Goal: Information Seeking & Learning: Check status

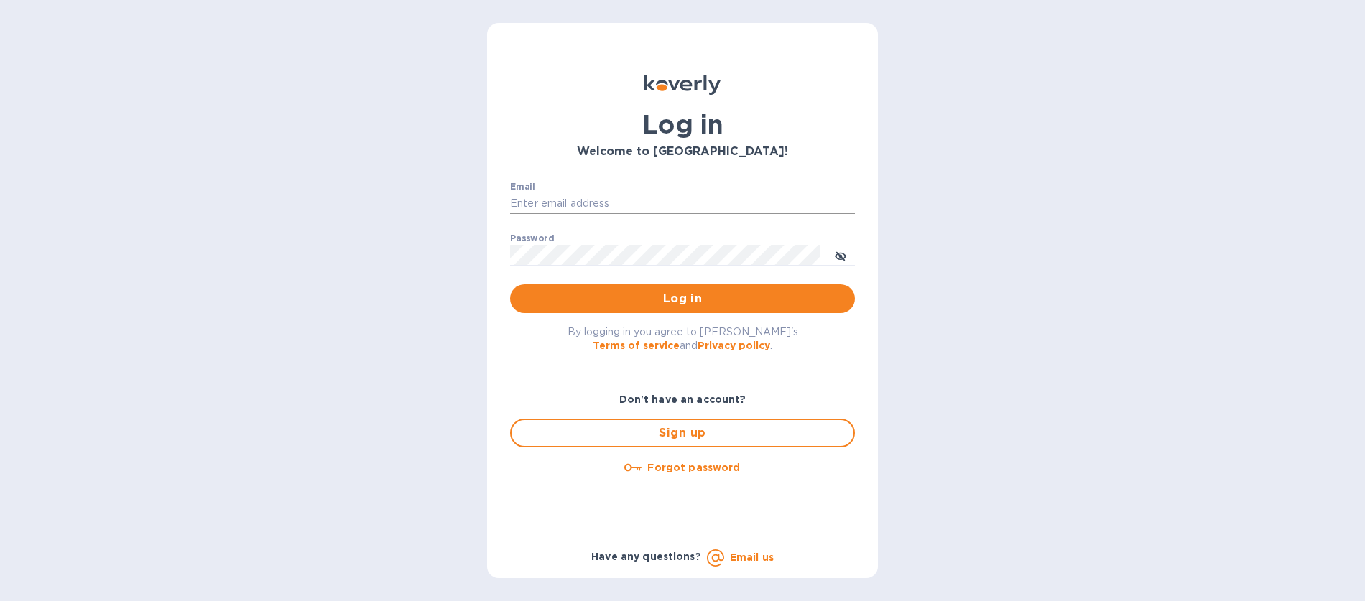
click at [651, 205] on input "Email" at bounding box center [682, 204] width 345 height 22
type input "ruth@airseaintl.net"
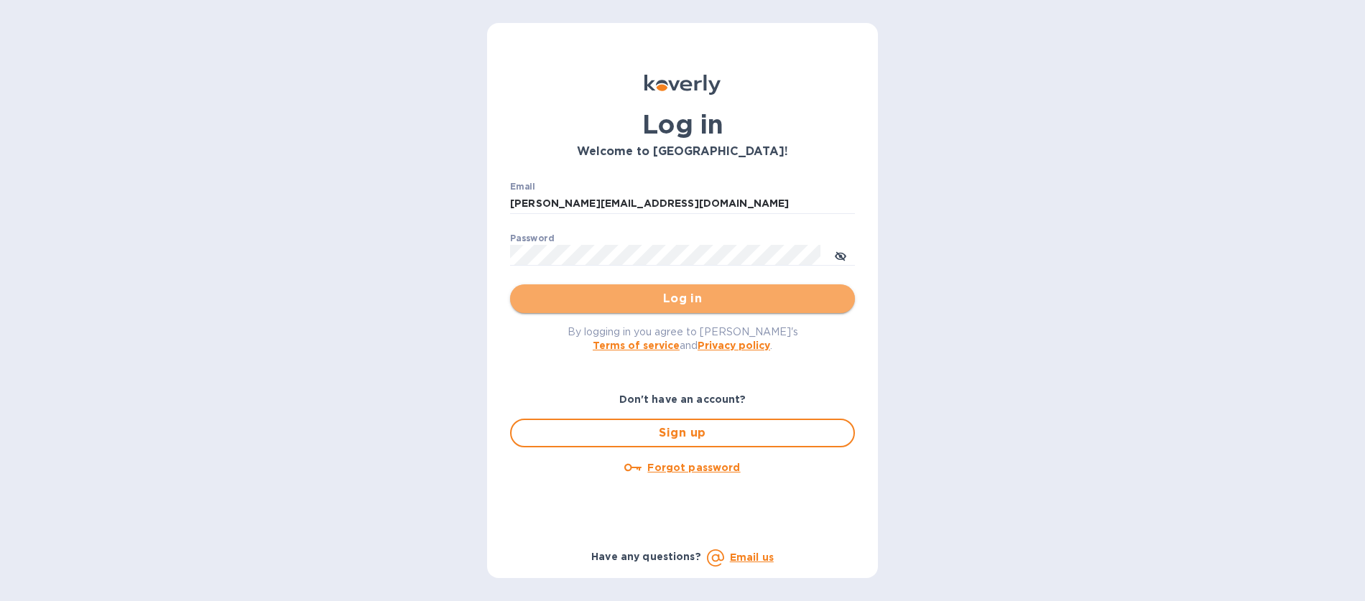
click at [653, 304] on span "Log in" at bounding box center [682, 298] width 322 height 17
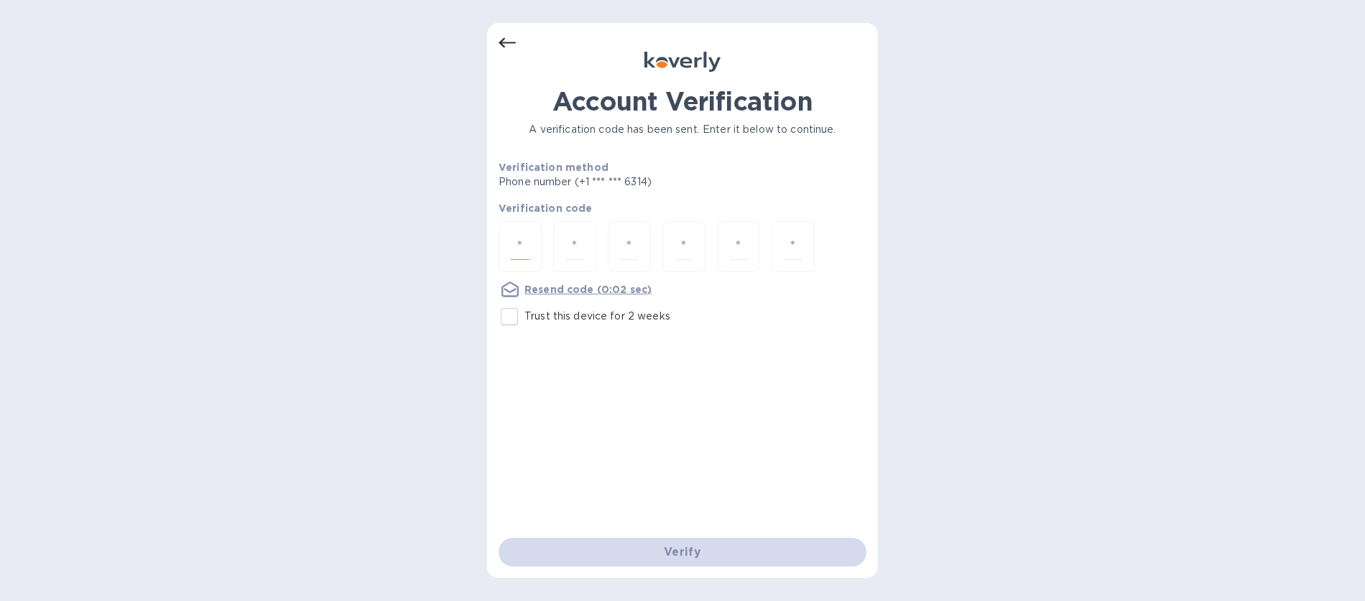
click at [523, 257] on input "number" at bounding box center [520, 246] width 19 height 27
type input "5"
type input "4"
type input "8"
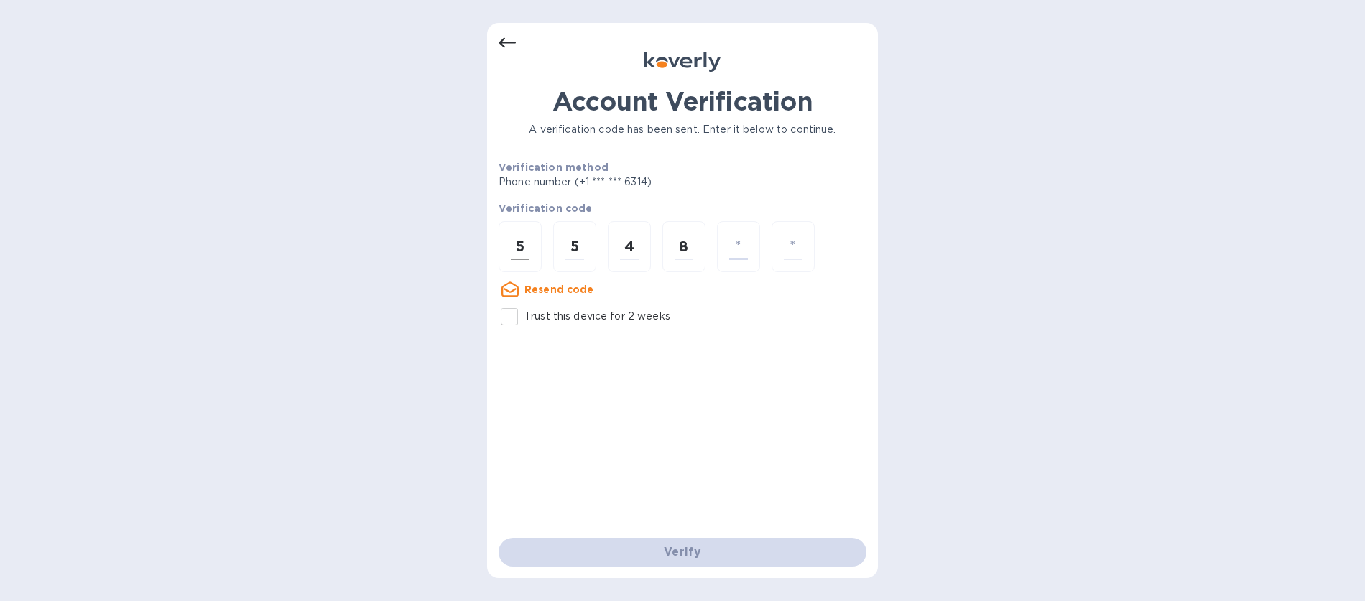
type input "8"
type input "0"
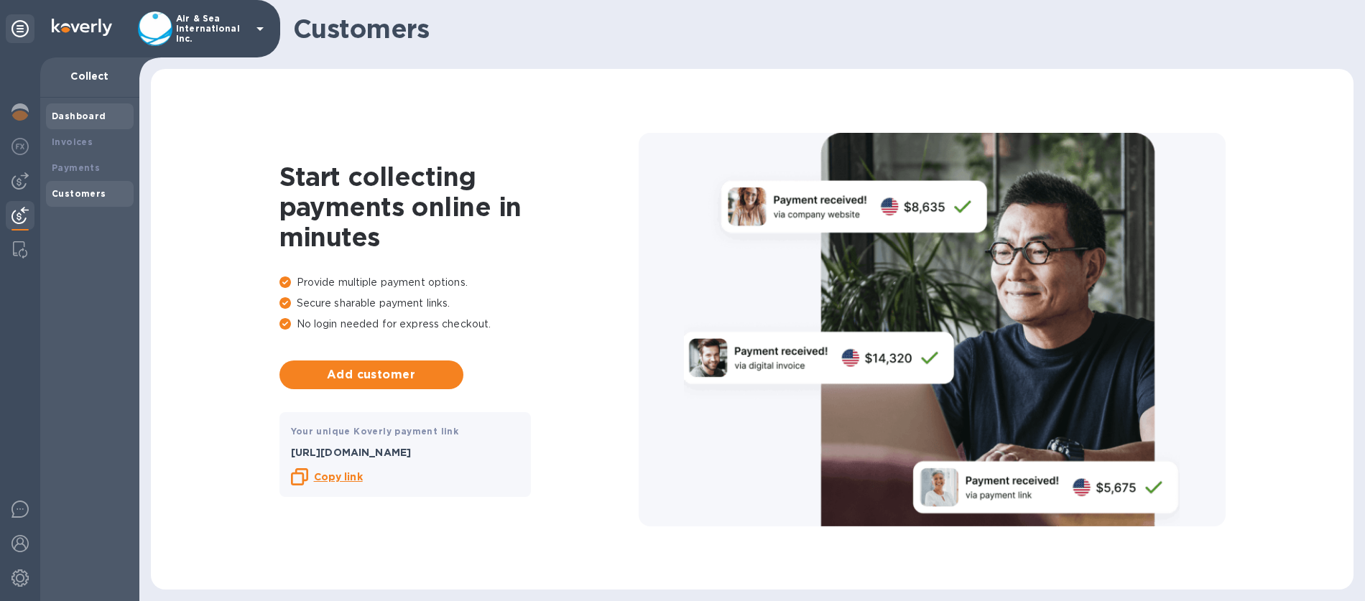
click at [65, 113] on b "Dashboard" at bounding box center [79, 116] width 55 height 11
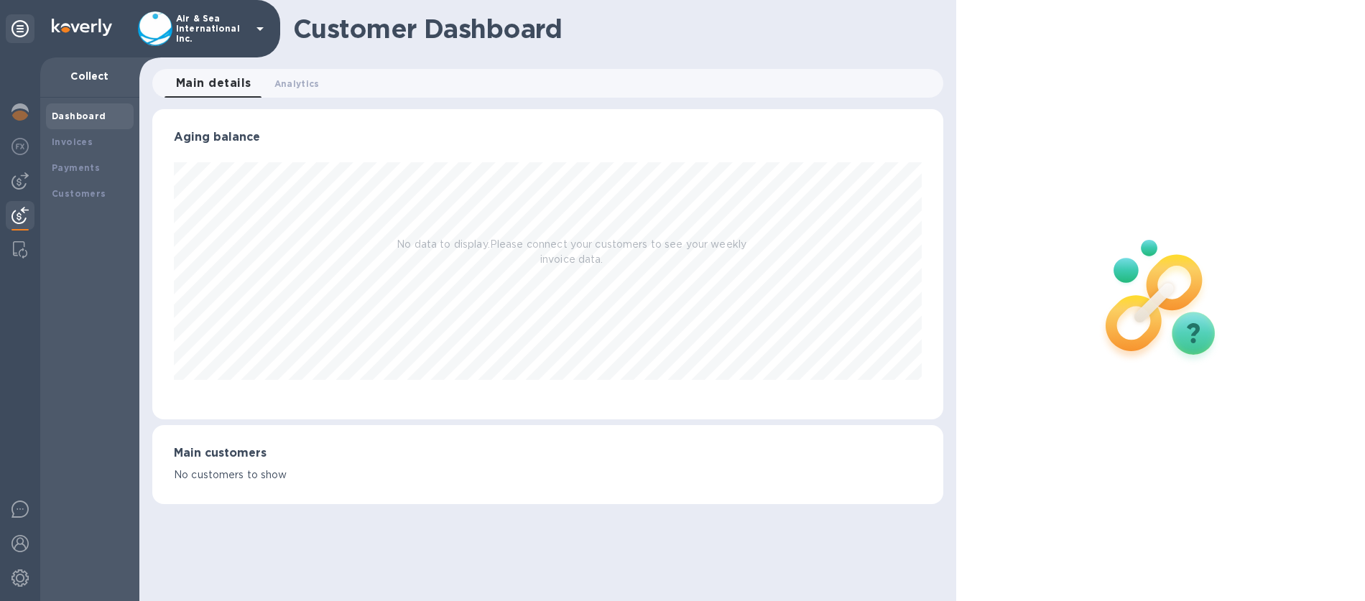
scroll to position [310, 791]
click at [251, 30] on icon at bounding box center [259, 28] width 17 height 17
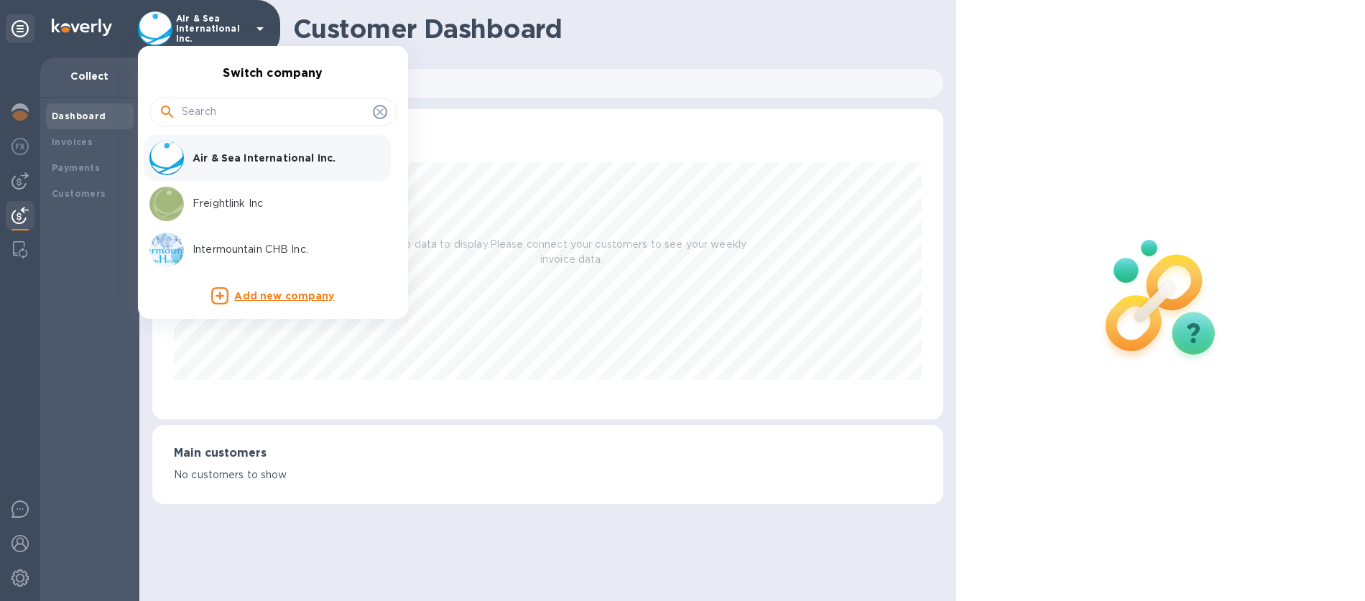
click at [233, 207] on p "Freightlink Inc" at bounding box center [282, 203] width 181 height 15
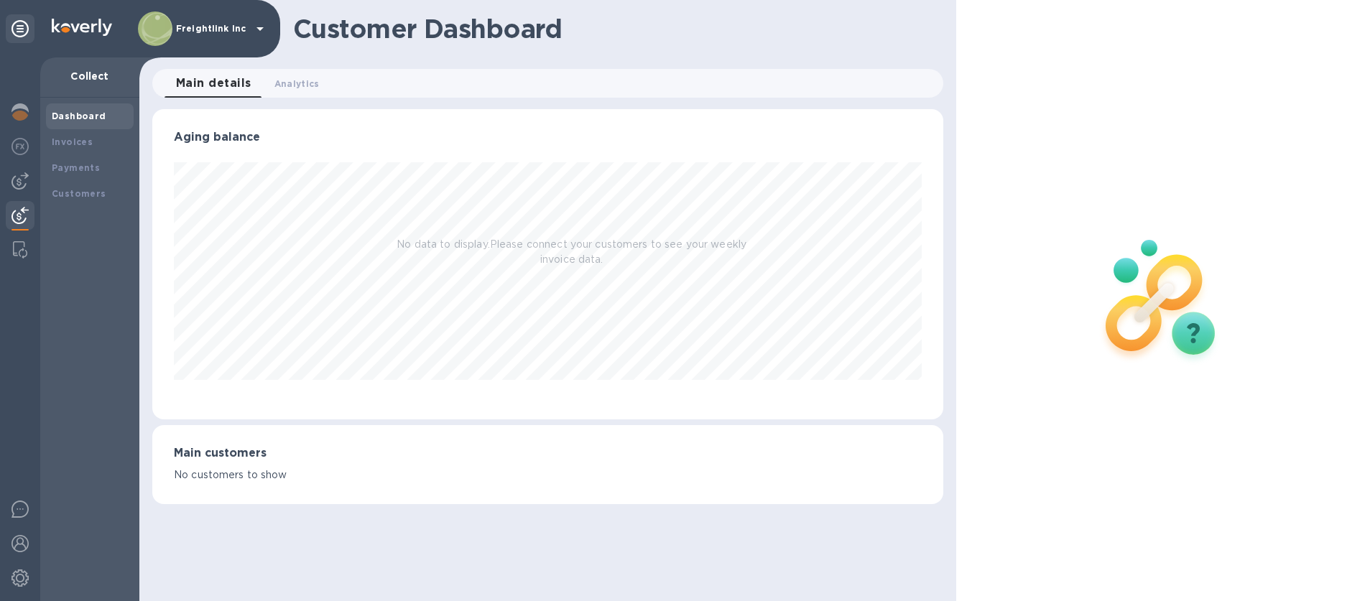
scroll to position [310, 791]
click at [78, 164] on b "Payments" at bounding box center [76, 167] width 48 height 11
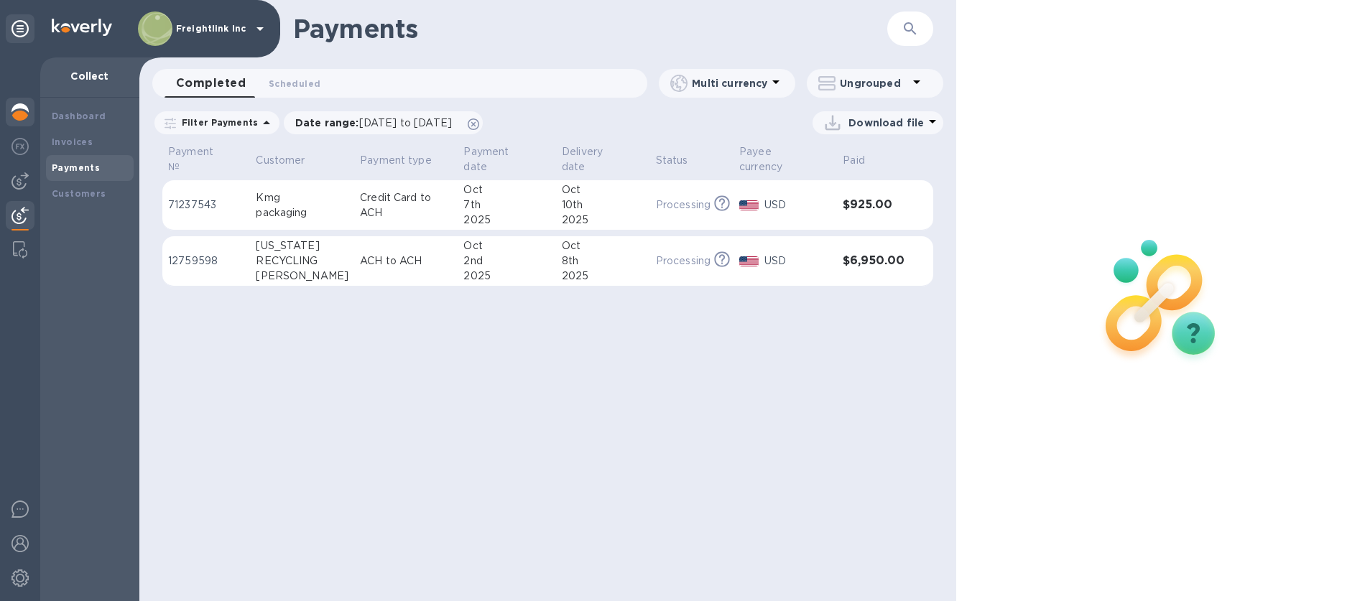
click at [13, 119] on img at bounding box center [19, 111] width 17 height 17
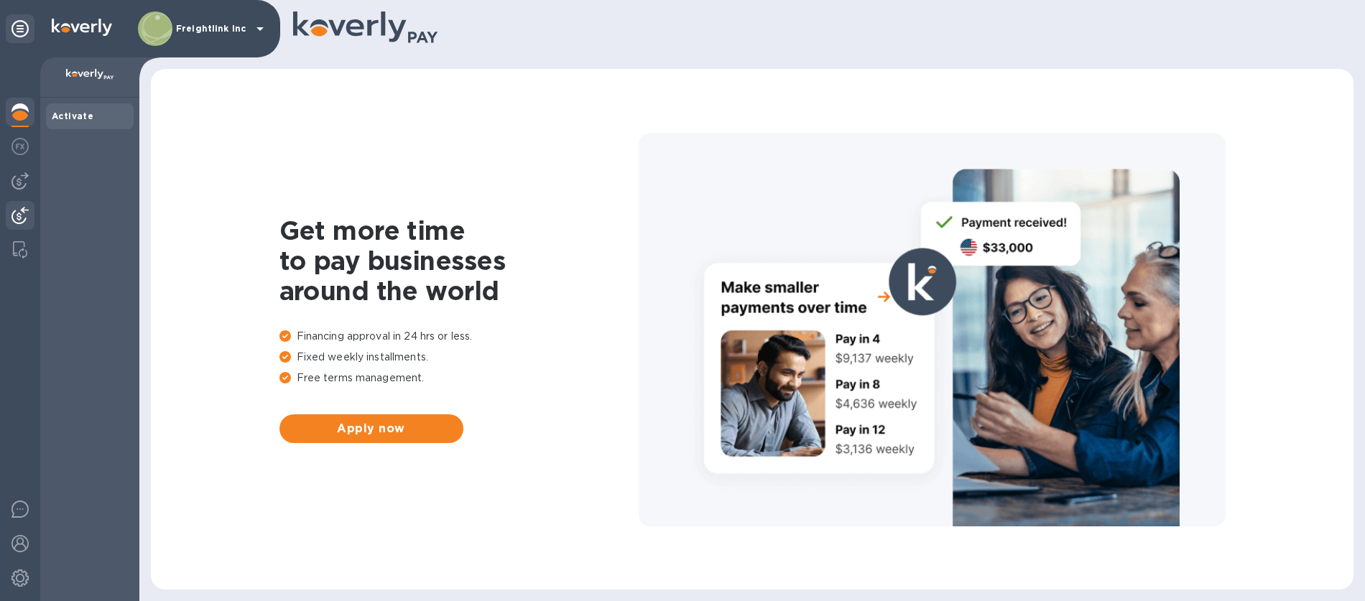
click at [19, 213] on img at bounding box center [19, 215] width 17 height 17
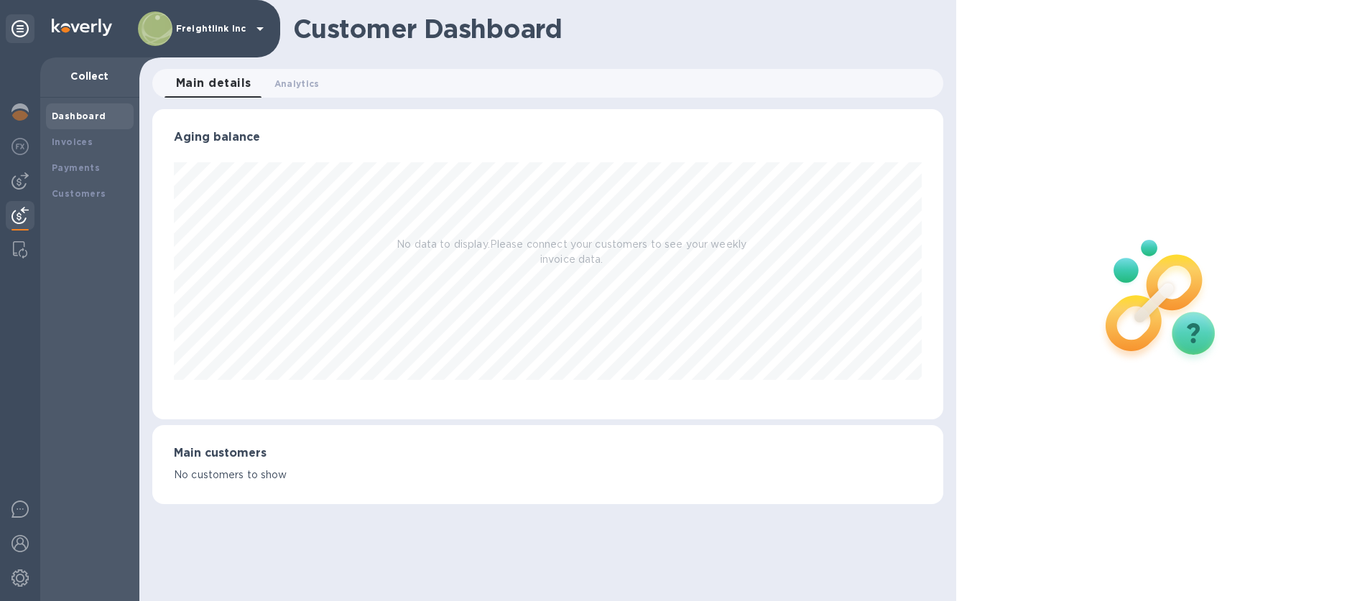
scroll to position [310, 791]
click at [97, 19] on img at bounding box center [82, 27] width 60 height 17
click at [18, 27] on icon at bounding box center [19, 28] width 17 height 17
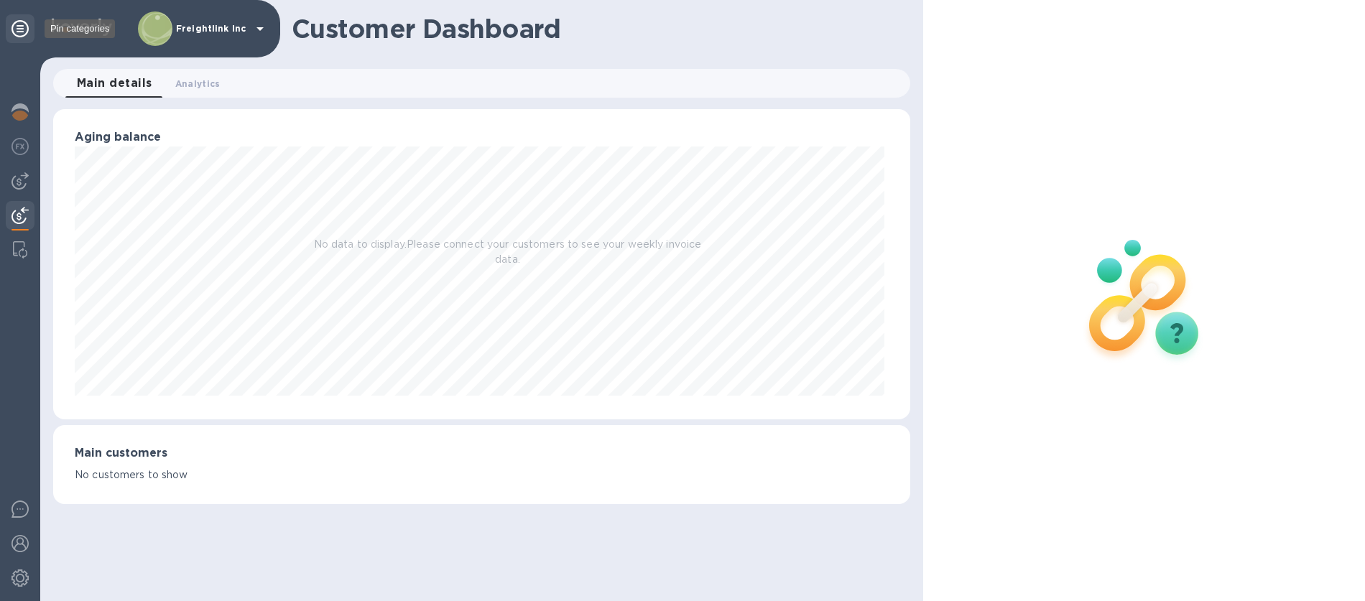
scroll to position [717877, 717331]
click at [18, 27] on icon at bounding box center [19, 28] width 17 height 17
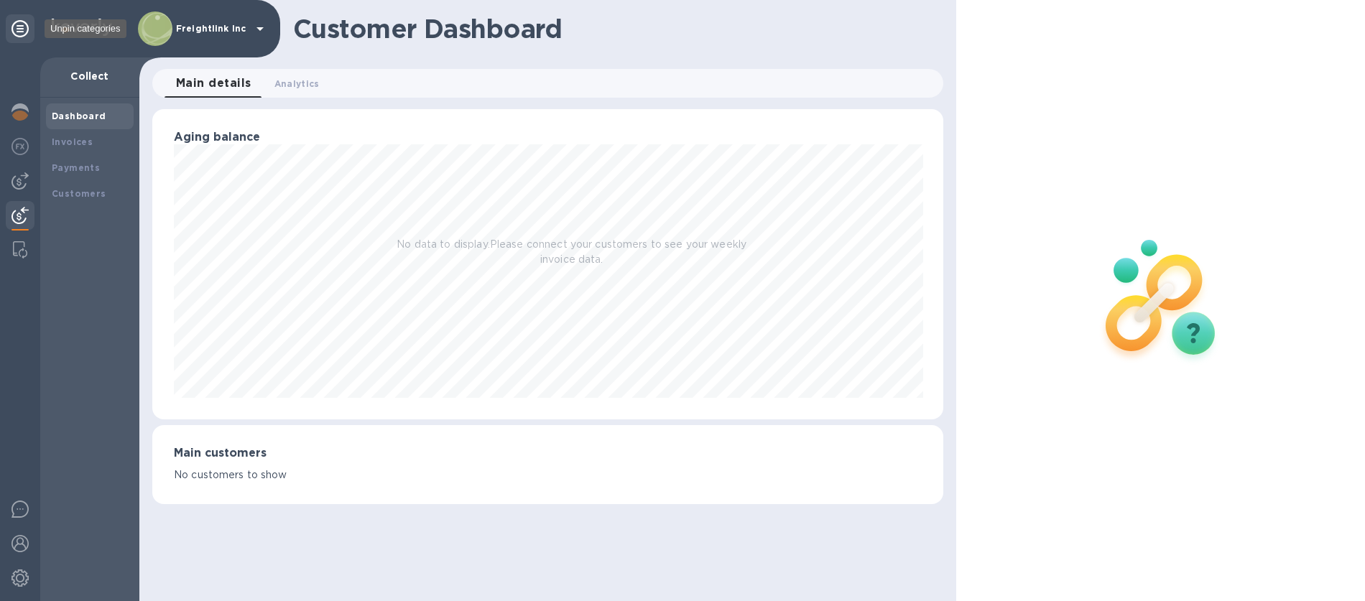
scroll to position [717877, 717395]
click at [11, 513] on img at bounding box center [19, 509] width 17 height 17
click at [15, 148] on img at bounding box center [19, 146] width 17 height 17
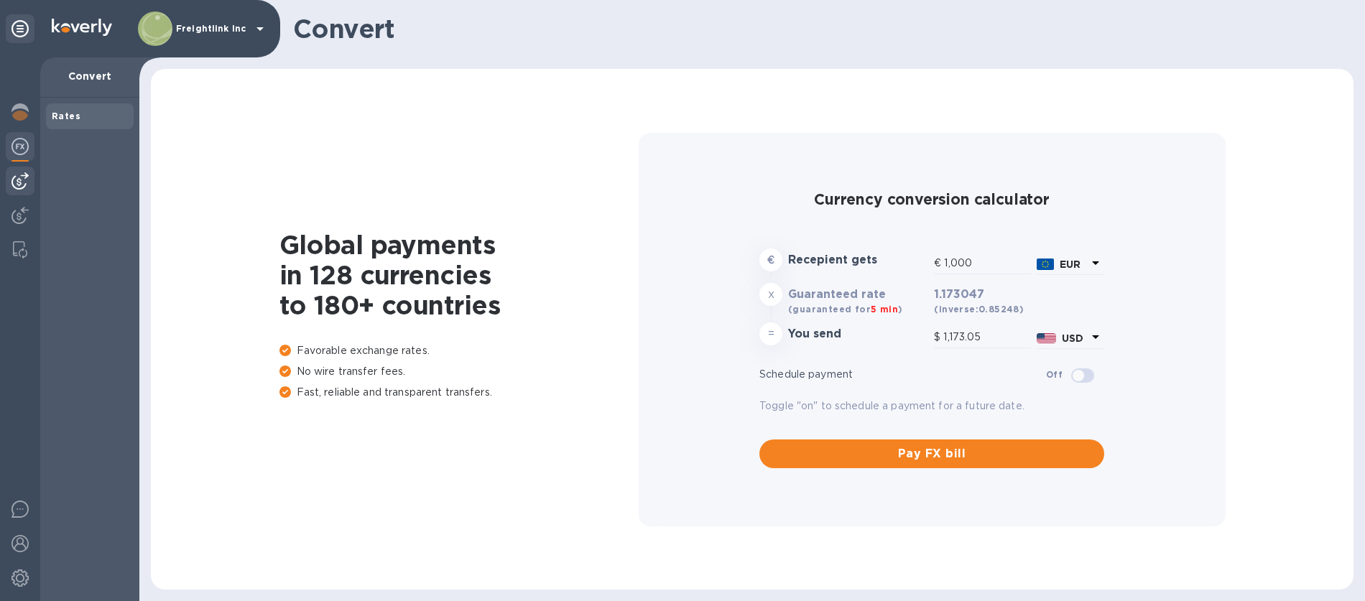
click at [24, 177] on img at bounding box center [19, 180] width 17 height 17
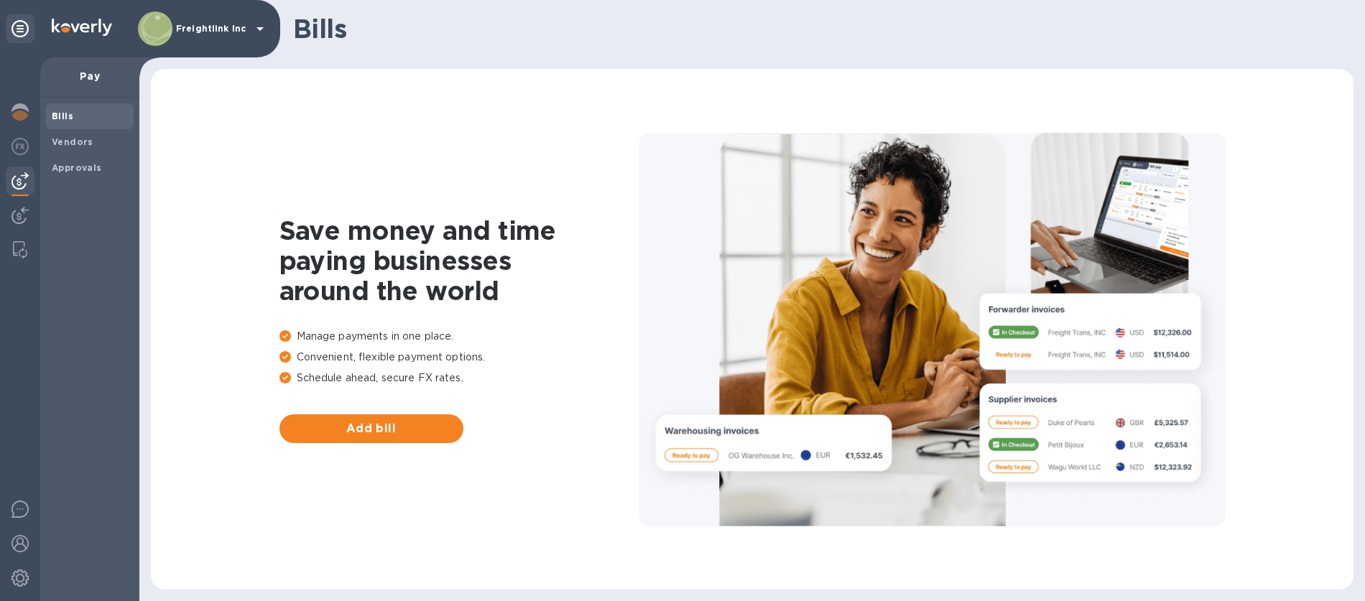
click at [237, 24] on p "Freightlink Inc" at bounding box center [212, 29] width 72 height 10
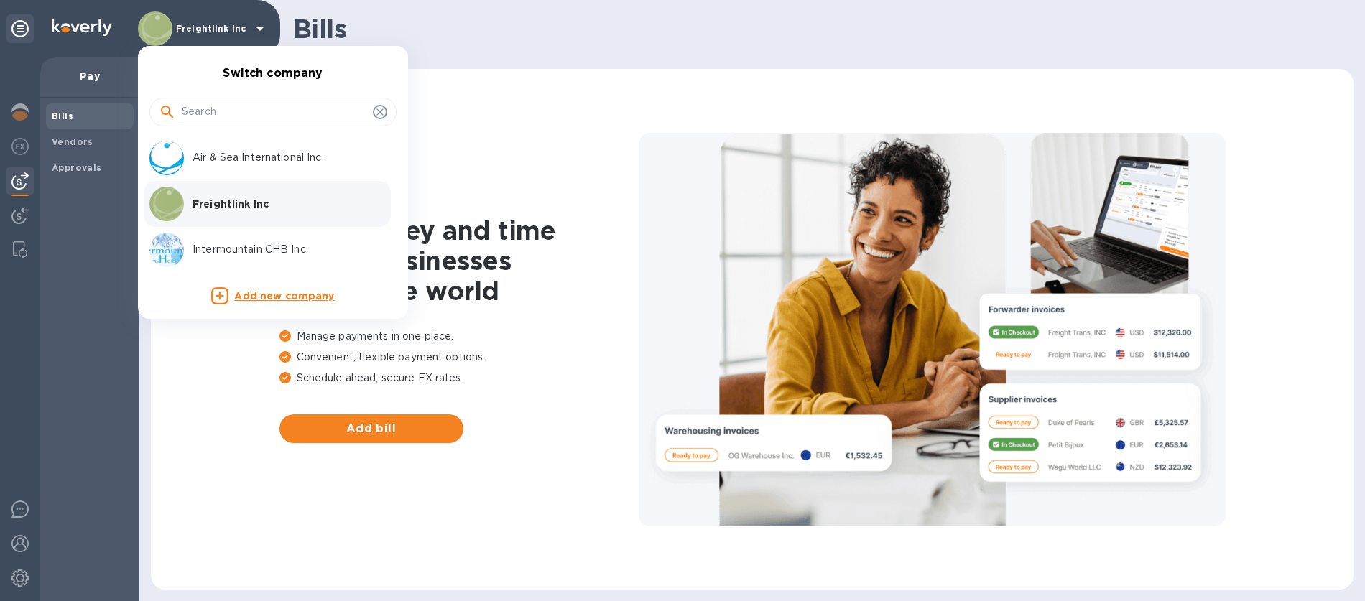
click at [272, 192] on div "Freightlink Inc" at bounding box center [261, 204] width 224 height 34
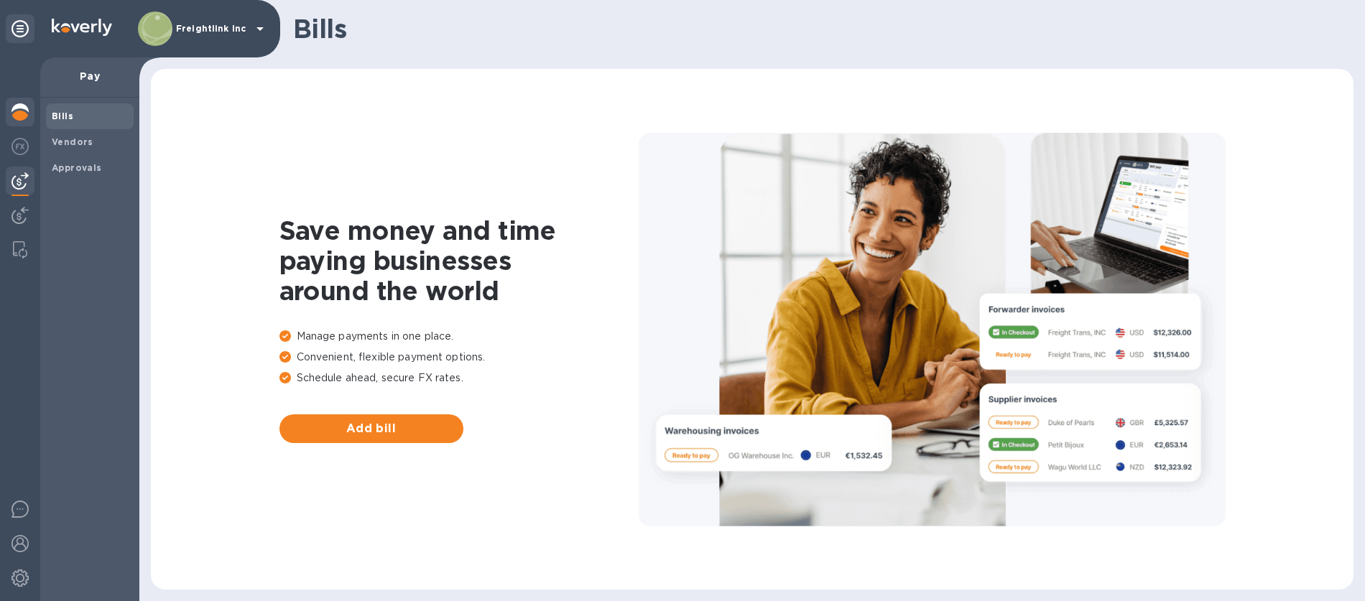
click at [12, 116] on img at bounding box center [19, 111] width 17 height 17
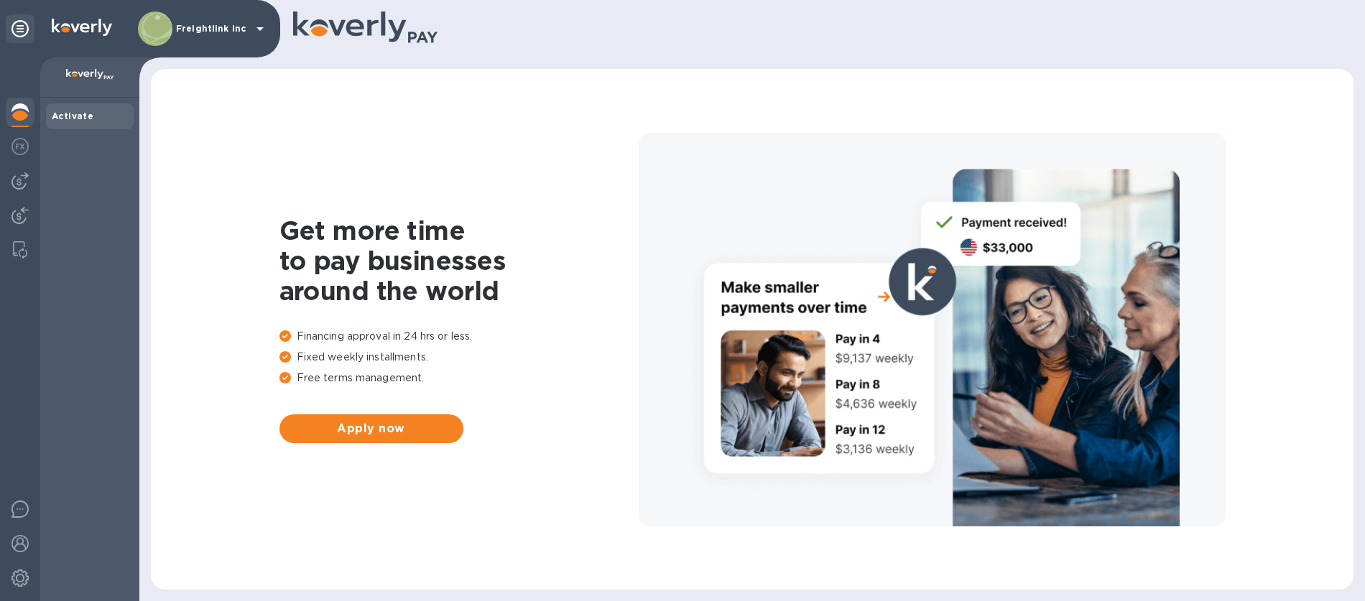
click at [102, 71] on img at bounding box center [90, 74] width 48 height 11
click at [102, 80] on p at bounding box center [90, 76] width 76 height 15
click at [354, 32] on icon at bounding box center [366, 28] width 146 height 35
click at [89, 29] on img at bounding box center [82, 27] width 60 height 17
click at [21, 24] on icon at bounding box center [19, 28] width 17 height 17
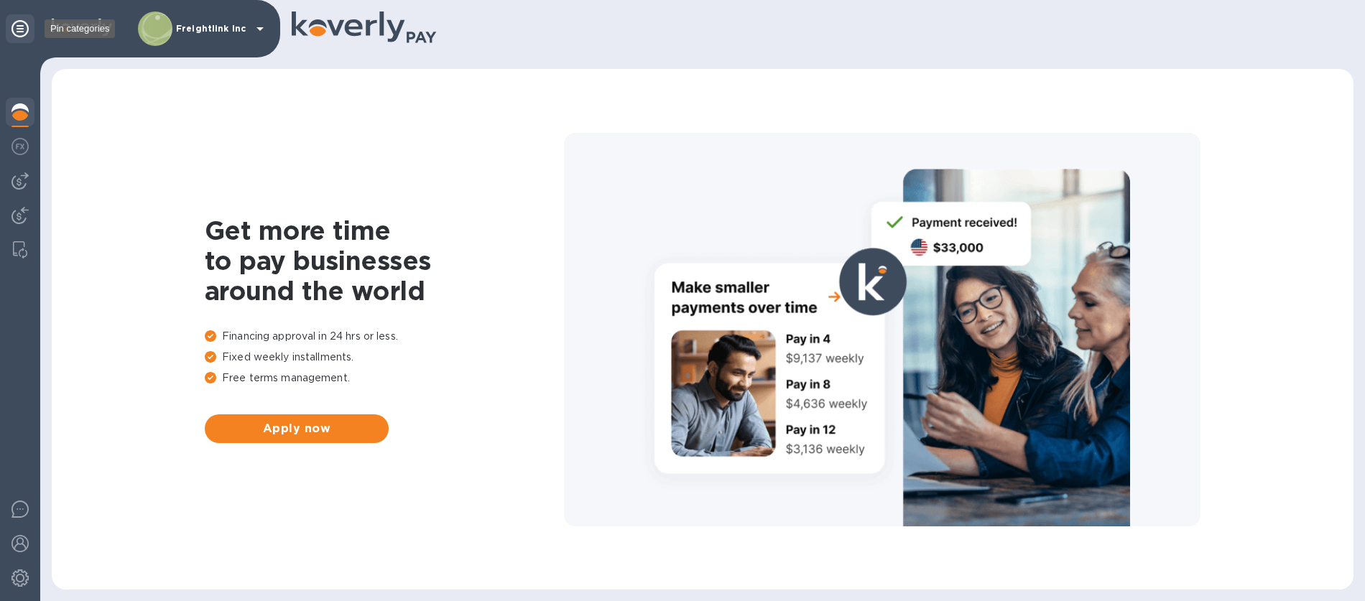
click at [21, 24] on icon at bounding box center [19, 28] width 17 height 17
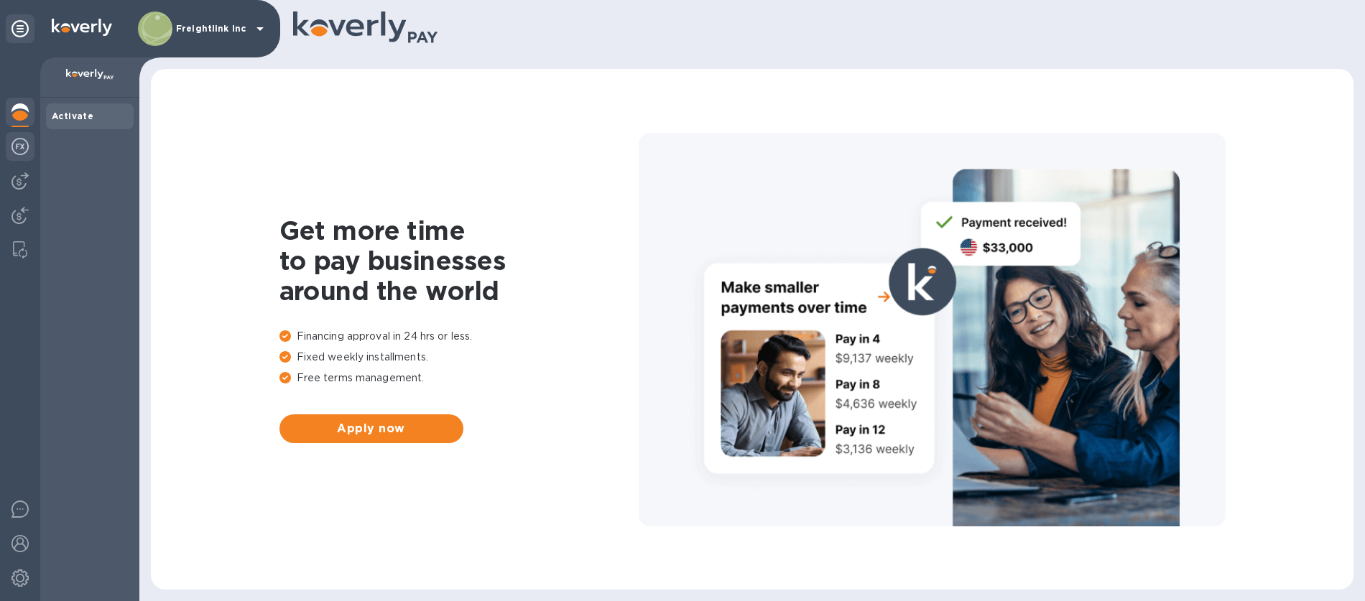
click at [9, 149] on div at bounding box center [20, 148] width 29 height 32
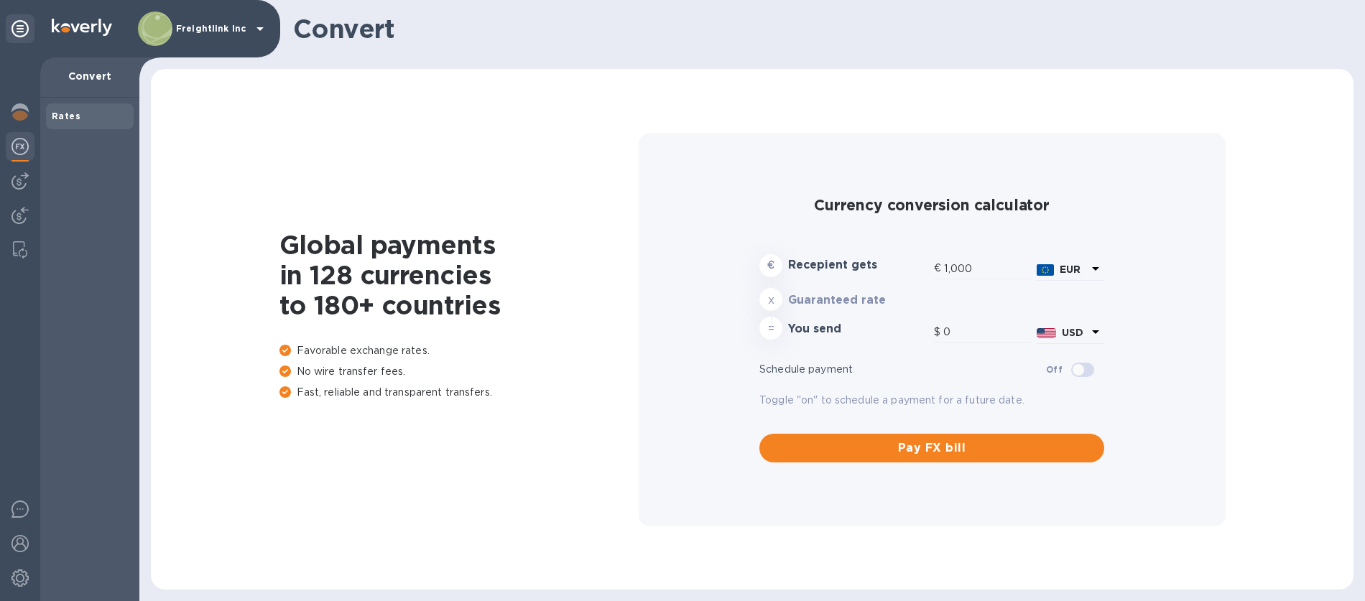
type input "1,172.85"
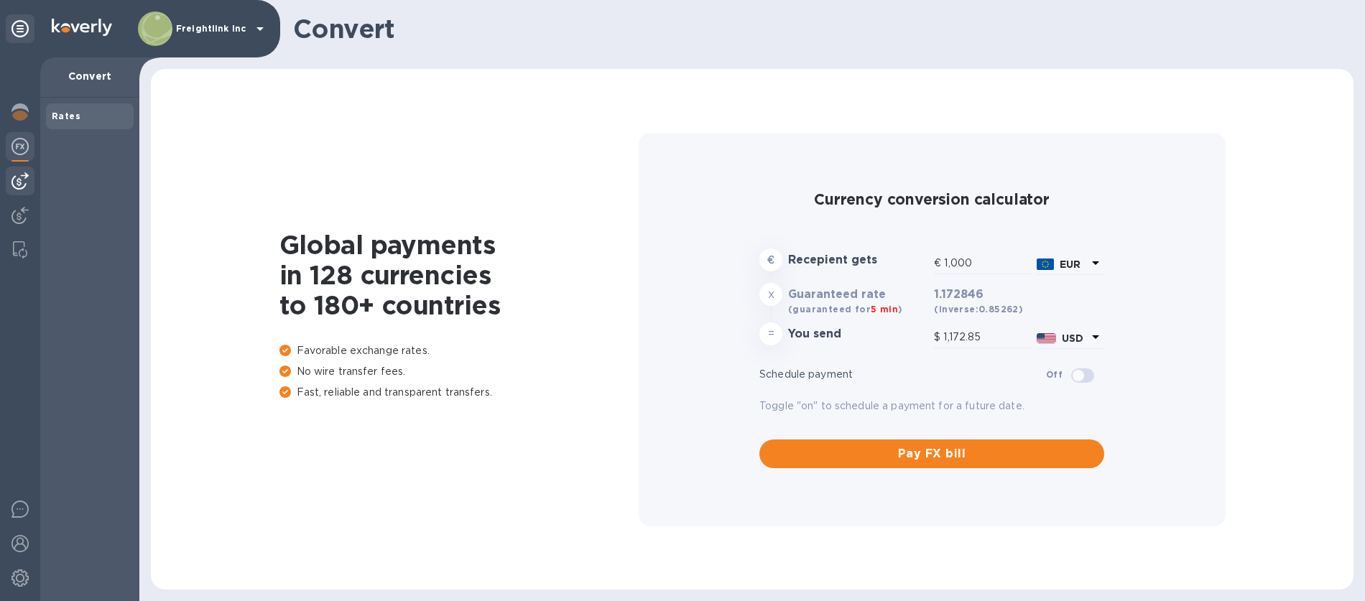
click at [18, 176] on img at bounding box center [19, 180] width 17 height 17
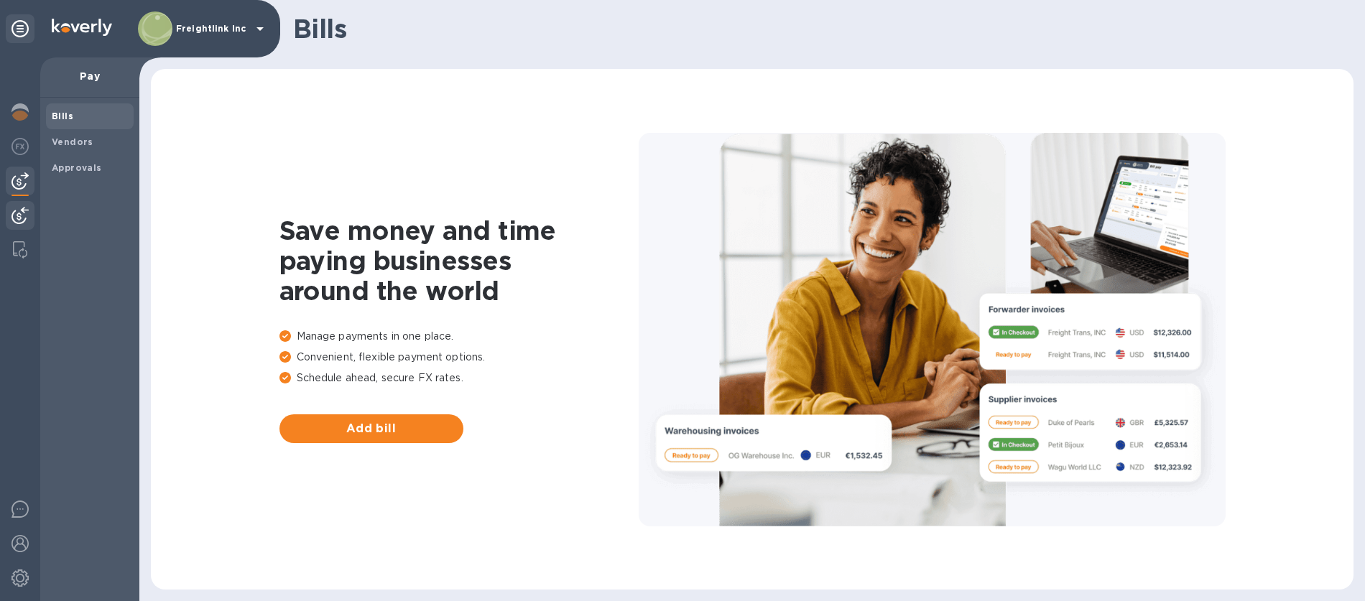
click at [20, 211] on img at bounding box center [19, 215] width 17 height 17
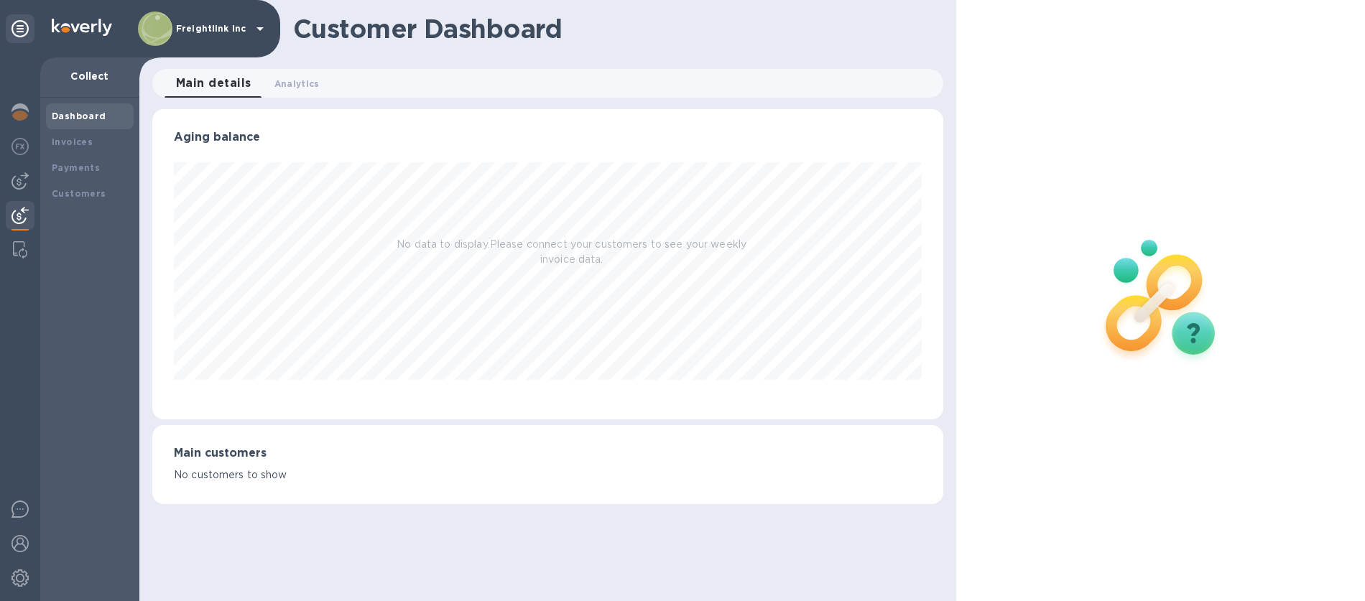
scroll to position [310, 791]
click at [16, 251] on img at bounding box center [20, 249] width 14 height 17
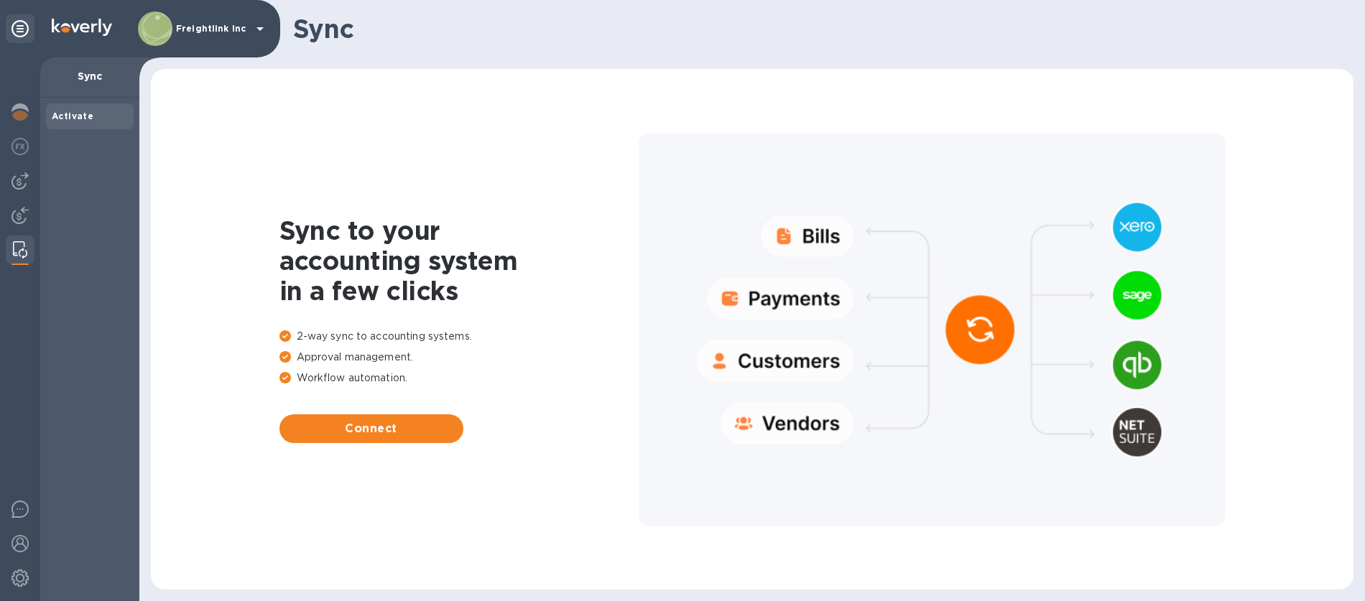
click at [69, 23] on img at bounding box center [82, 27] width 60 height 17
click at [256, 26] on icon at bounding box center [259, 28] width 17 height 17
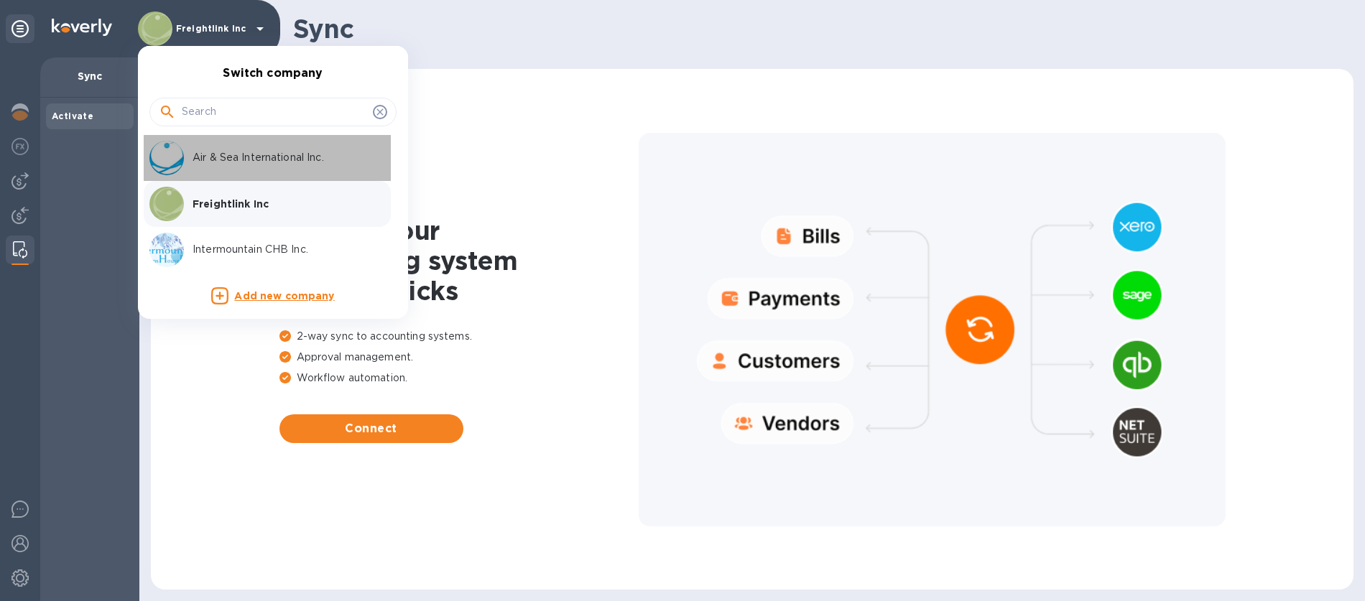
click at [218, 157] on p "Air & Sea International Inc." at bounding box center [282, 157] width 181 height 15
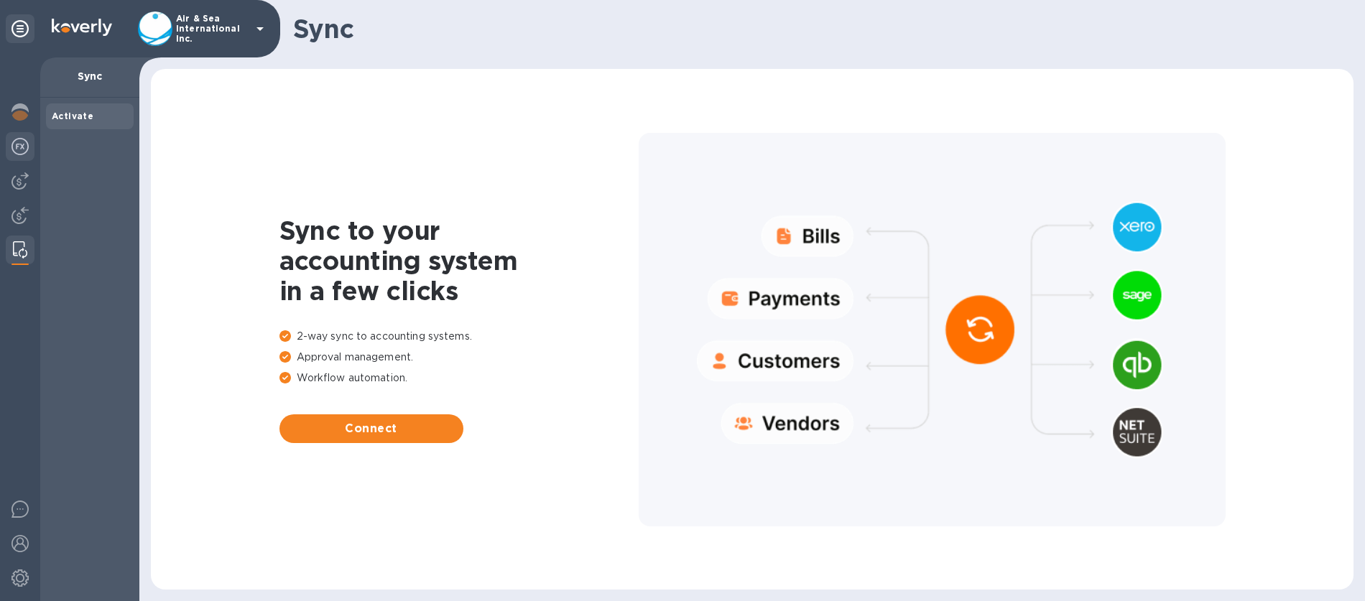
click at [23, 149] on img at bounding box center [19, 146] width 17 height 17
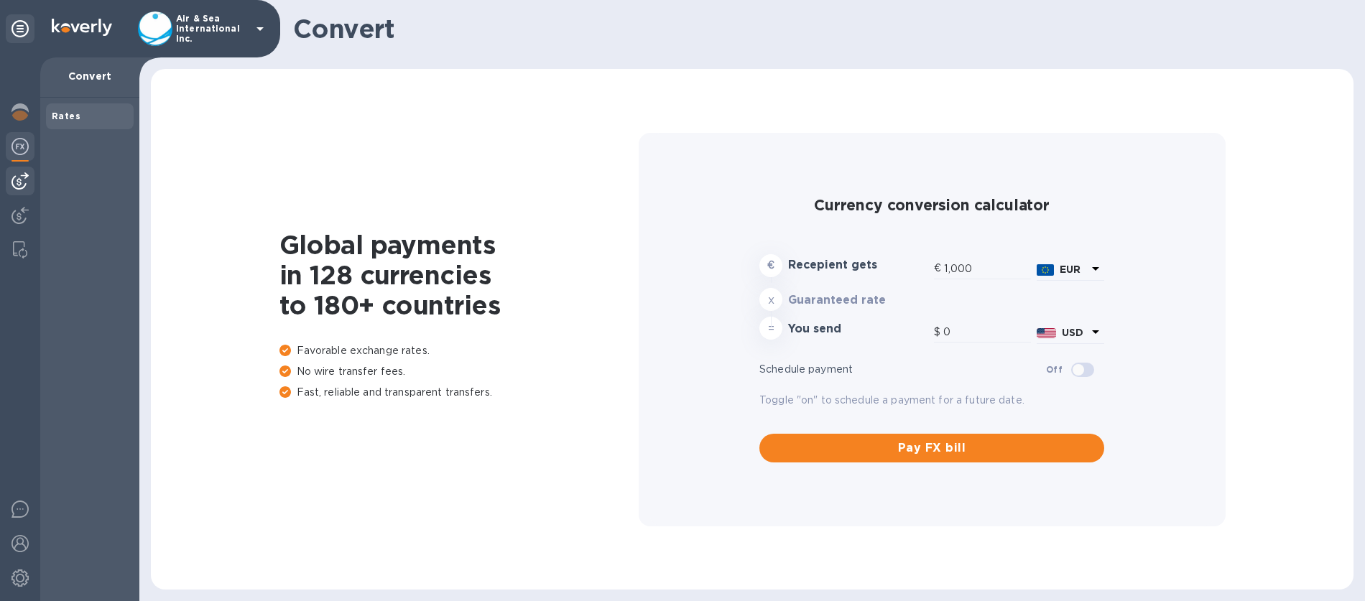
click at [25, 177] on img at bounding box center [19, 180] width 17 height 17
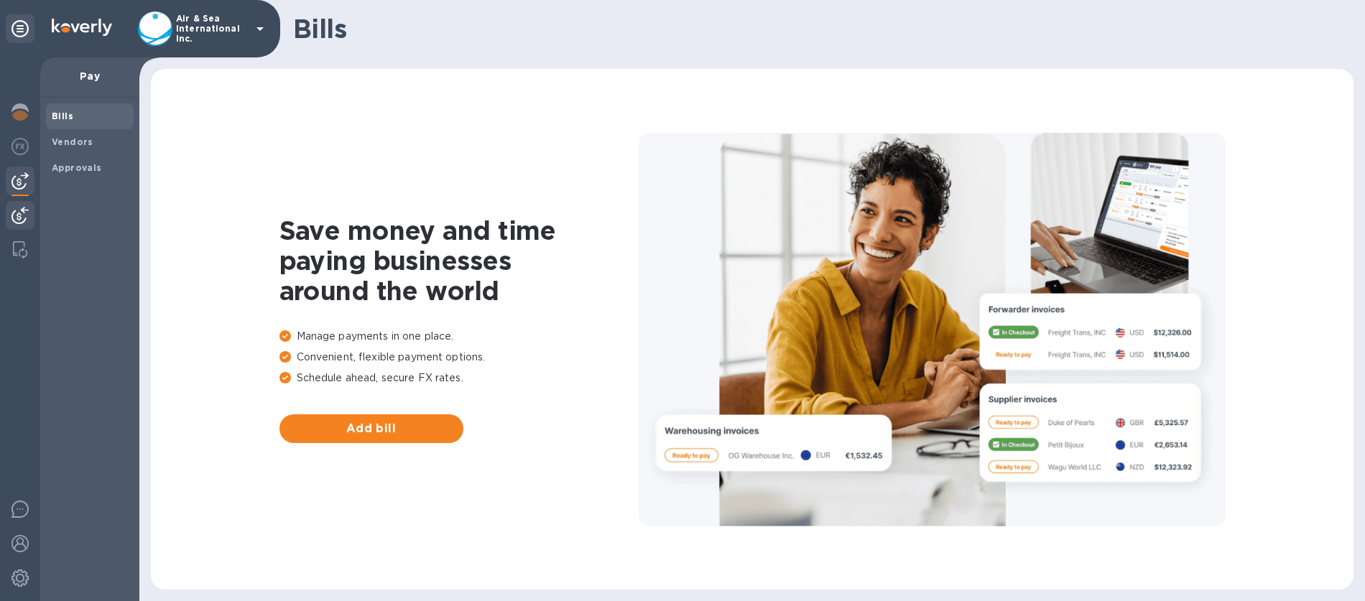
click at [19, 217] on img at bounding box center [19, 215] width 17 height 17
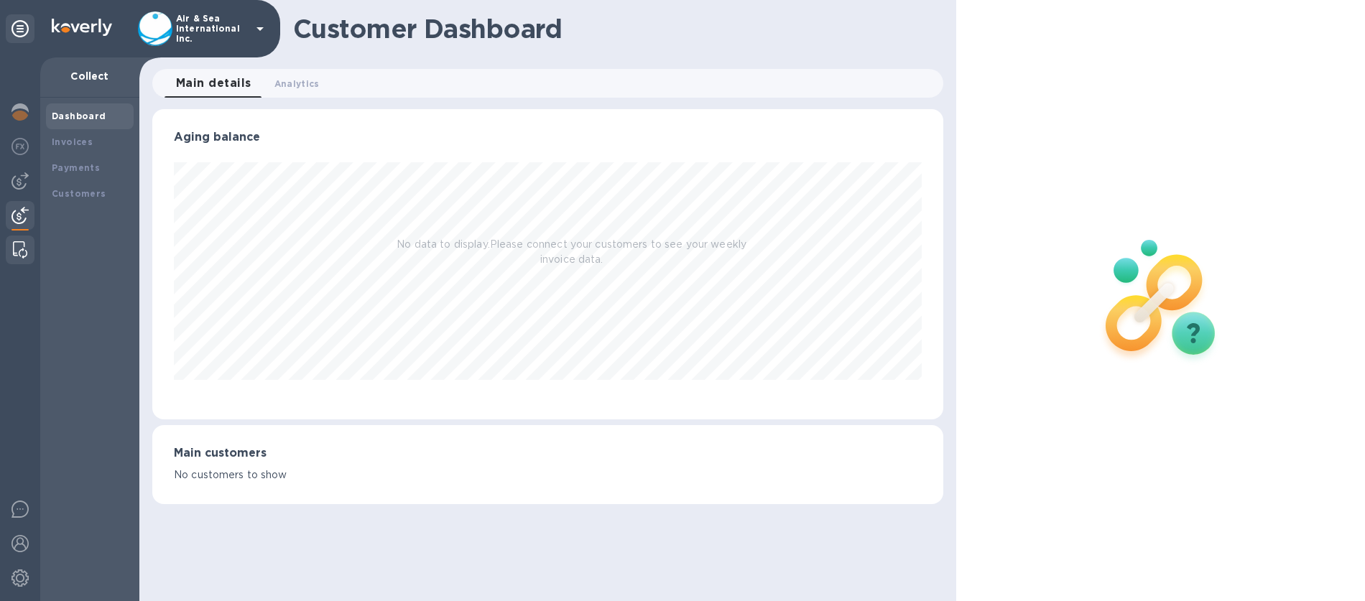
scroll to position [310, 791]
click at [17, 249] on img at bounding box center [20, 249] width 14 height 17
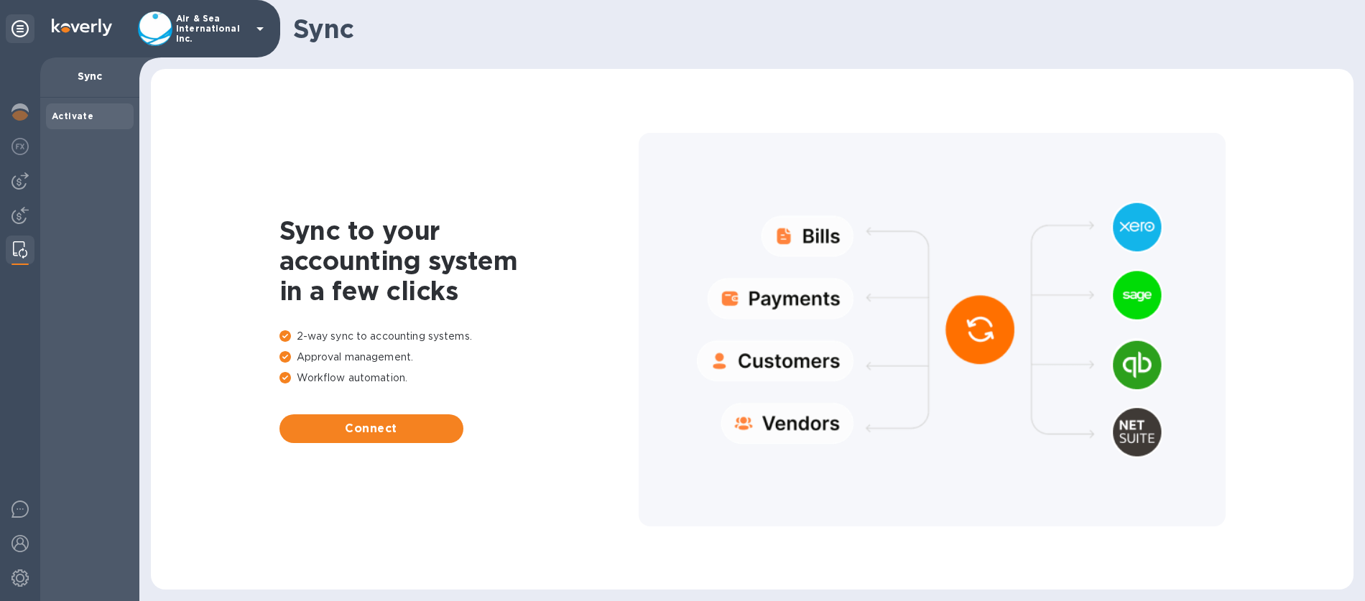
click at [209, 24] on p "Air & Sea International Inc." at bounding box center [212, 29] width 72 height 30
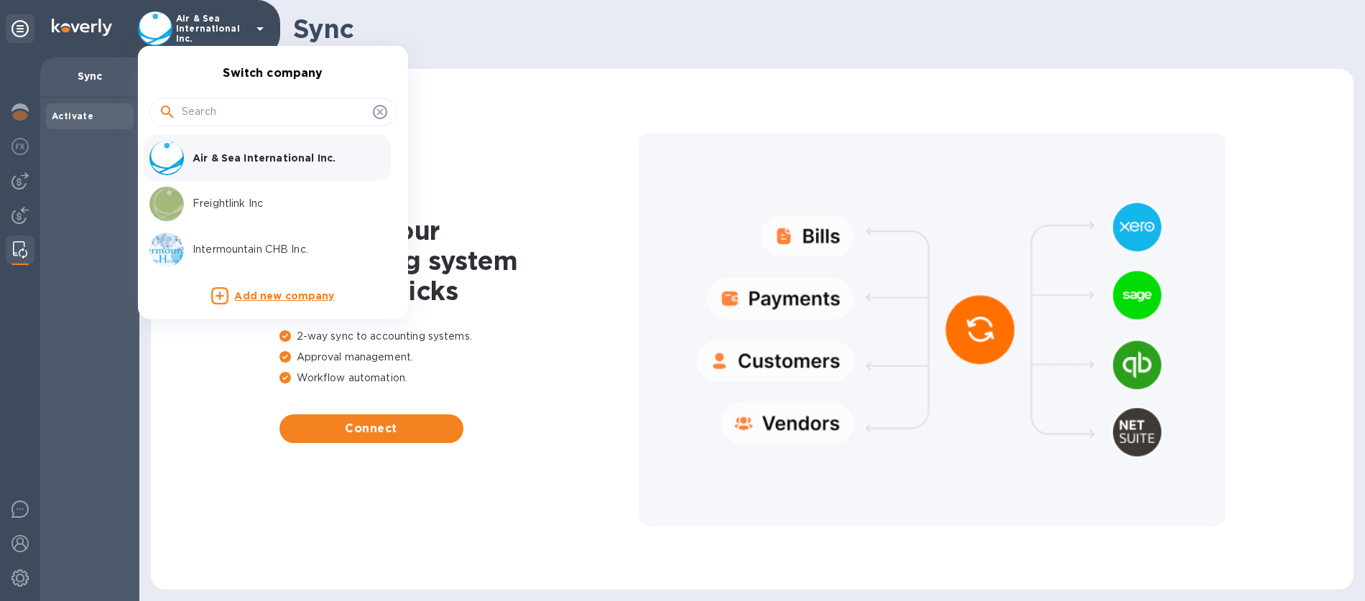
click at [213, 205] on p "Freightlink Inc" at bounding box center [282, 203] width 181 height 15
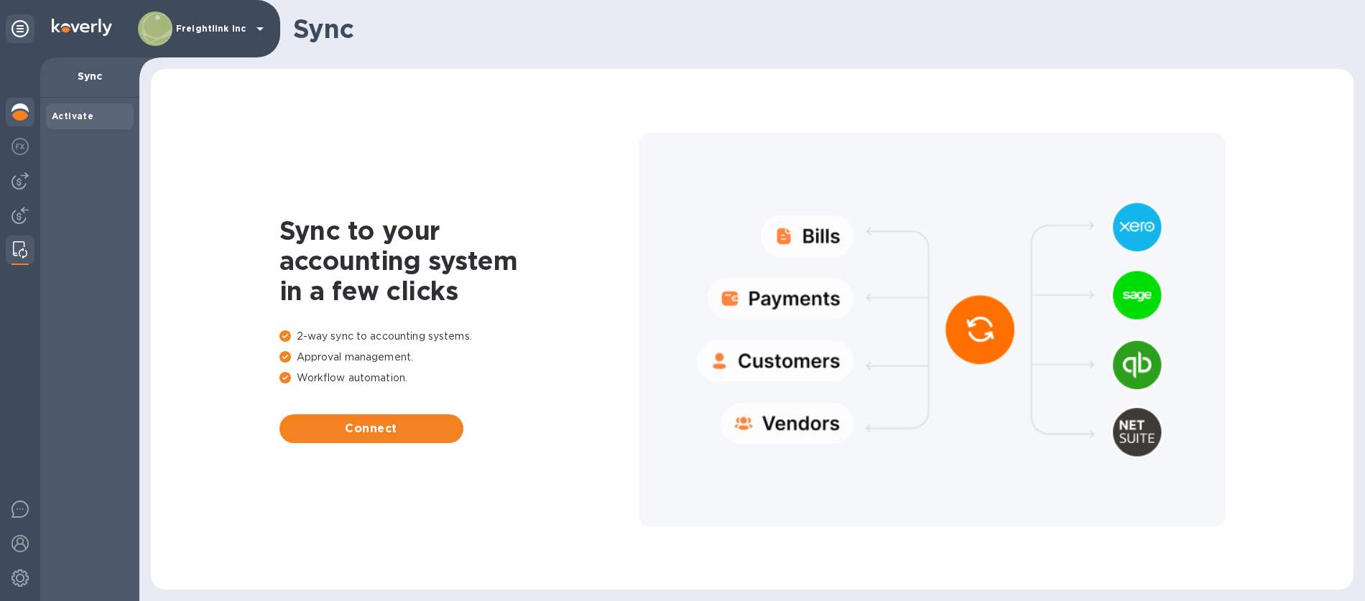
click at [19, 118] on img at bounding box center [19, 111] width 17 height 17
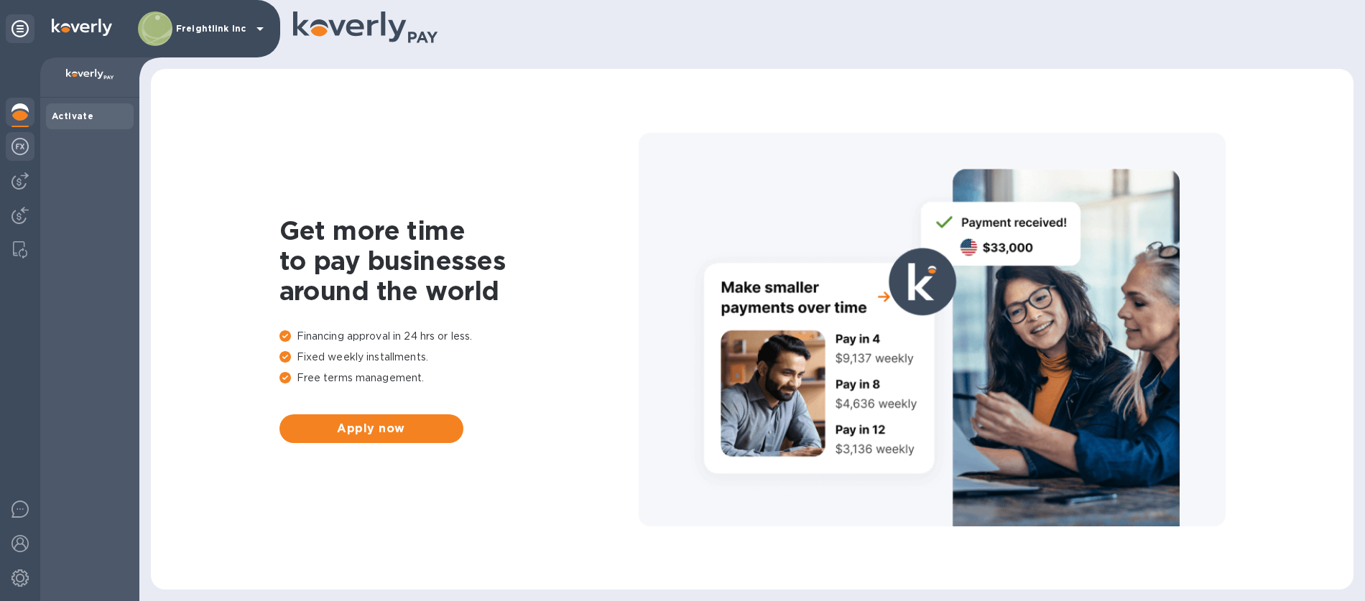
click at [22, 144] on img at bounding box center [19, 146] width 17 height 17
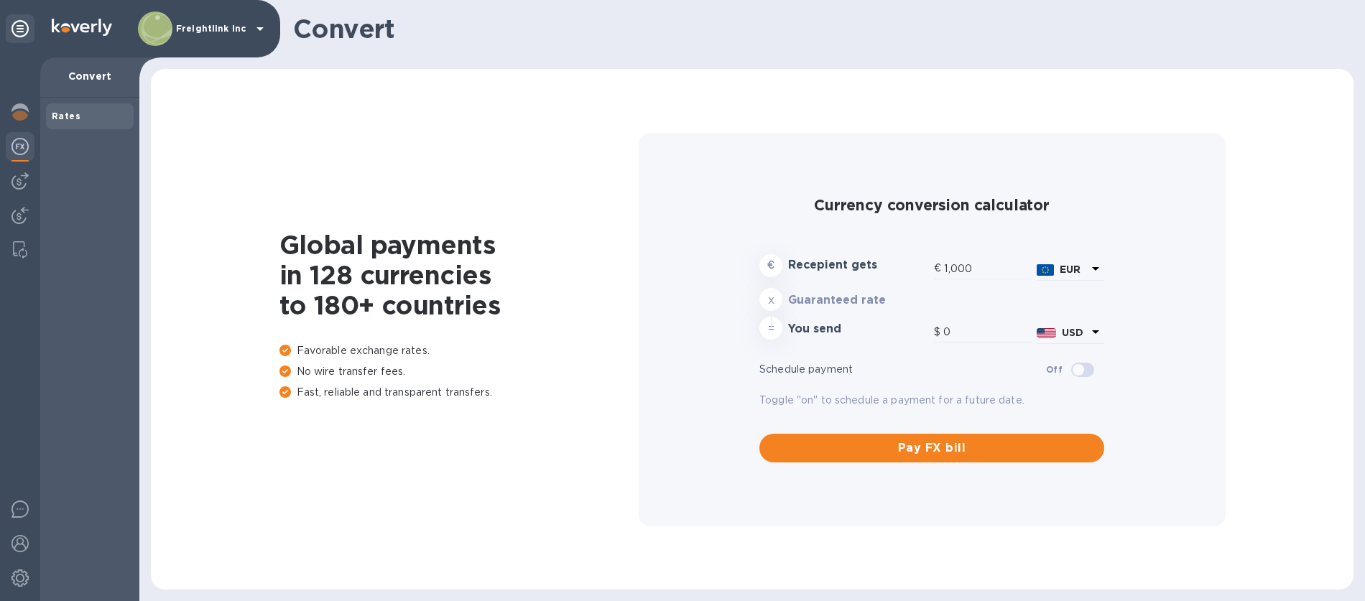
type input "1,172.65"
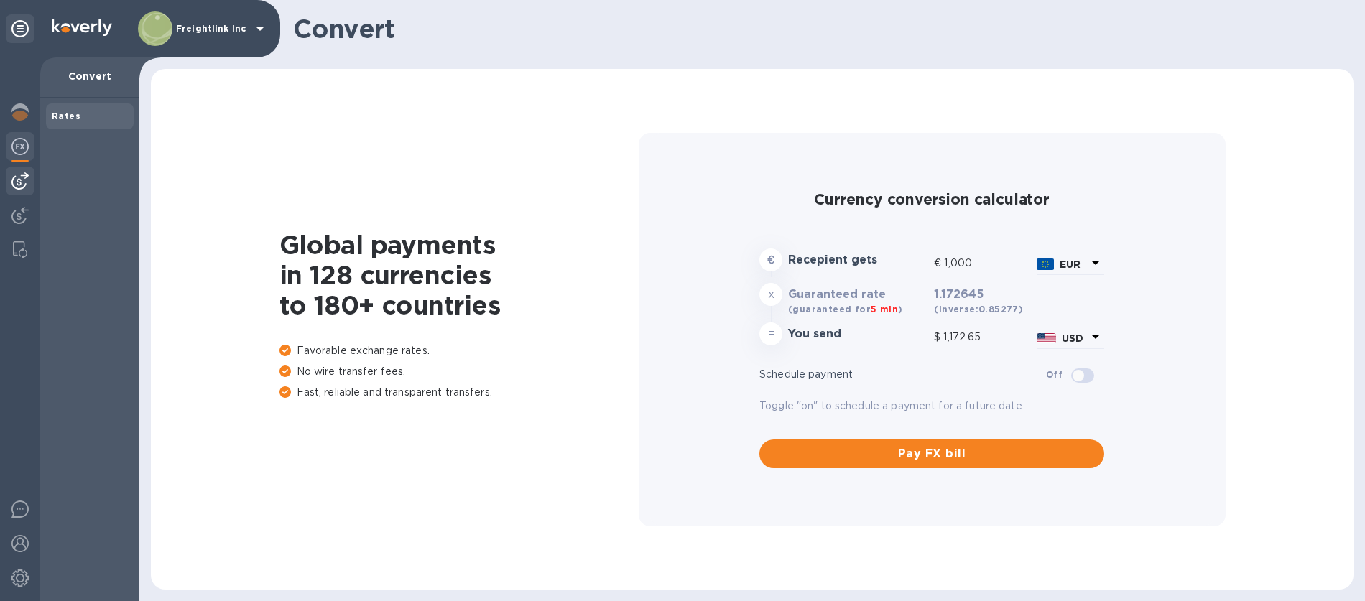
click at [19, 175] on img at bounding box center [19, 180] width 17 height 17
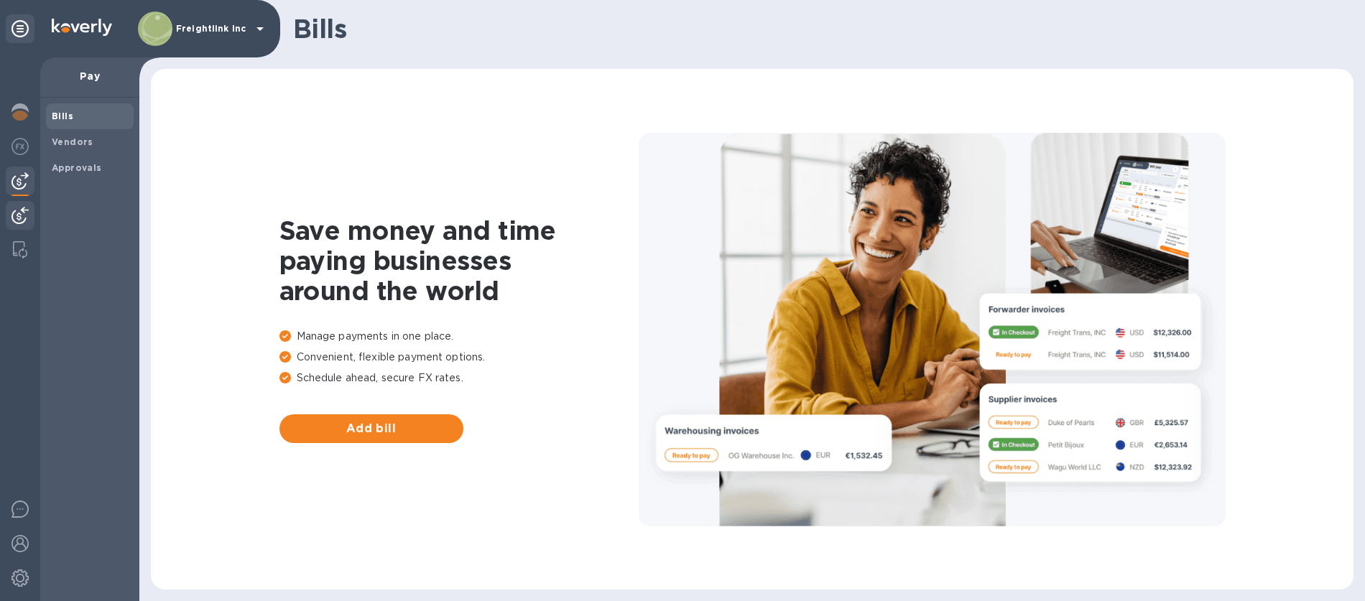
click at [17, 219] on img at bounding box center [19, 215] width 17 height 17
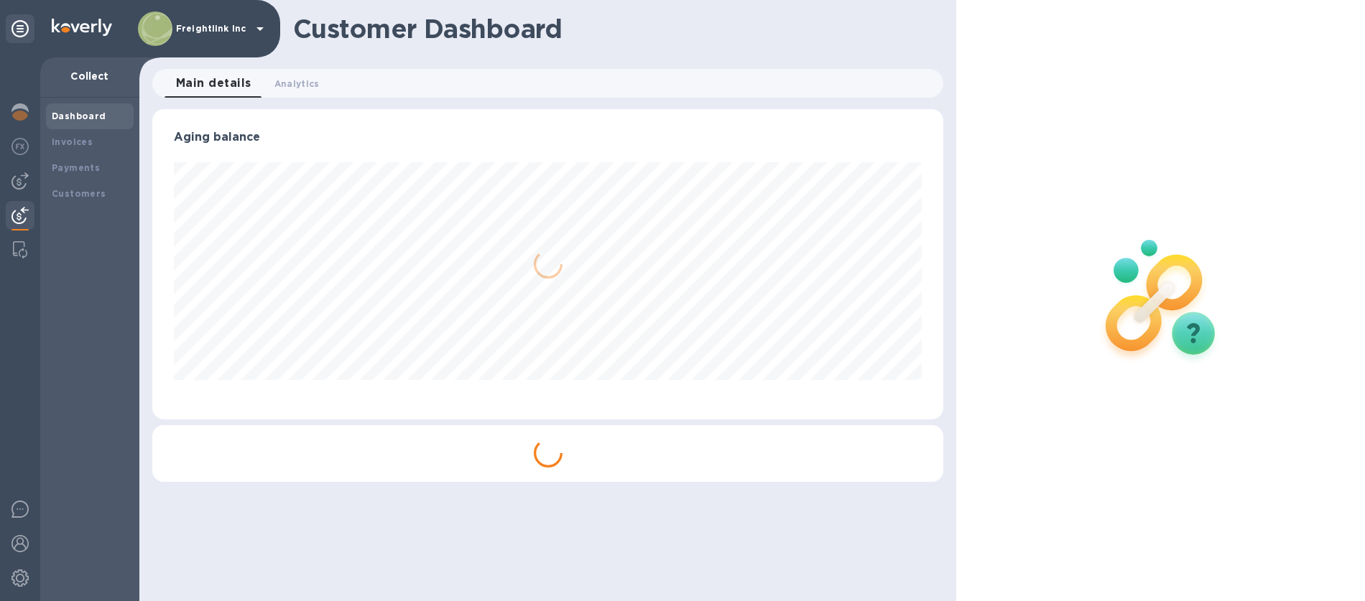
scroll to position [310, 791]
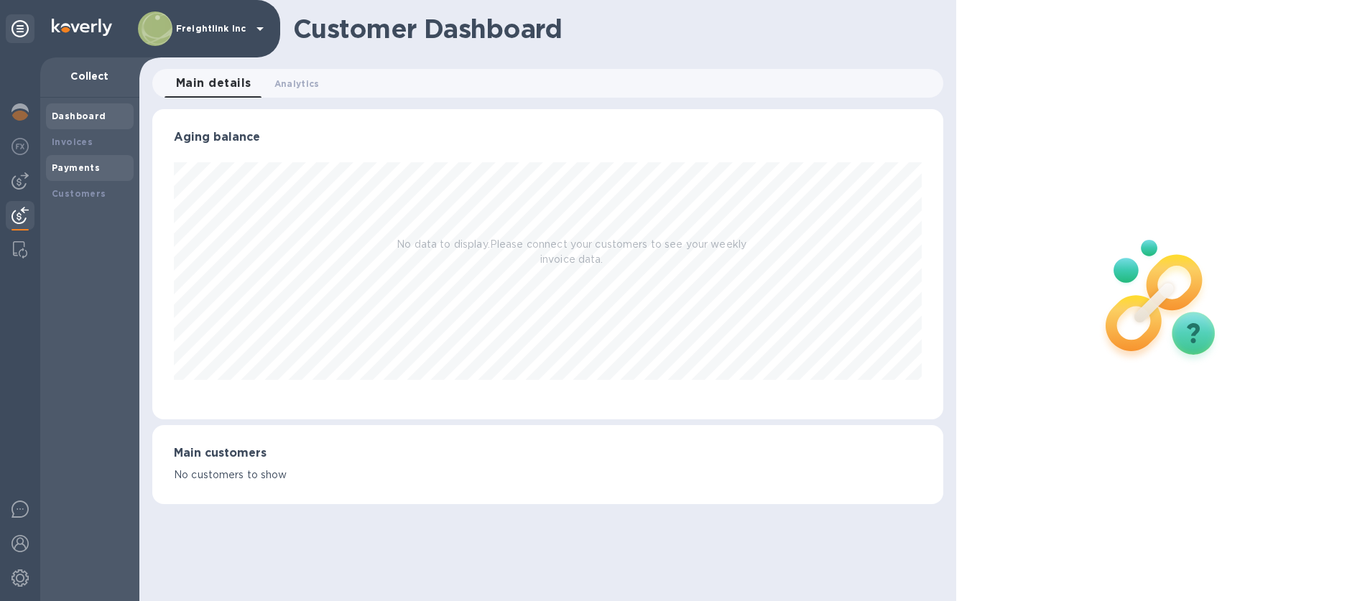
click at [84, 170] on b "Payments" at bounding box center [76, 167] width 48 height 11
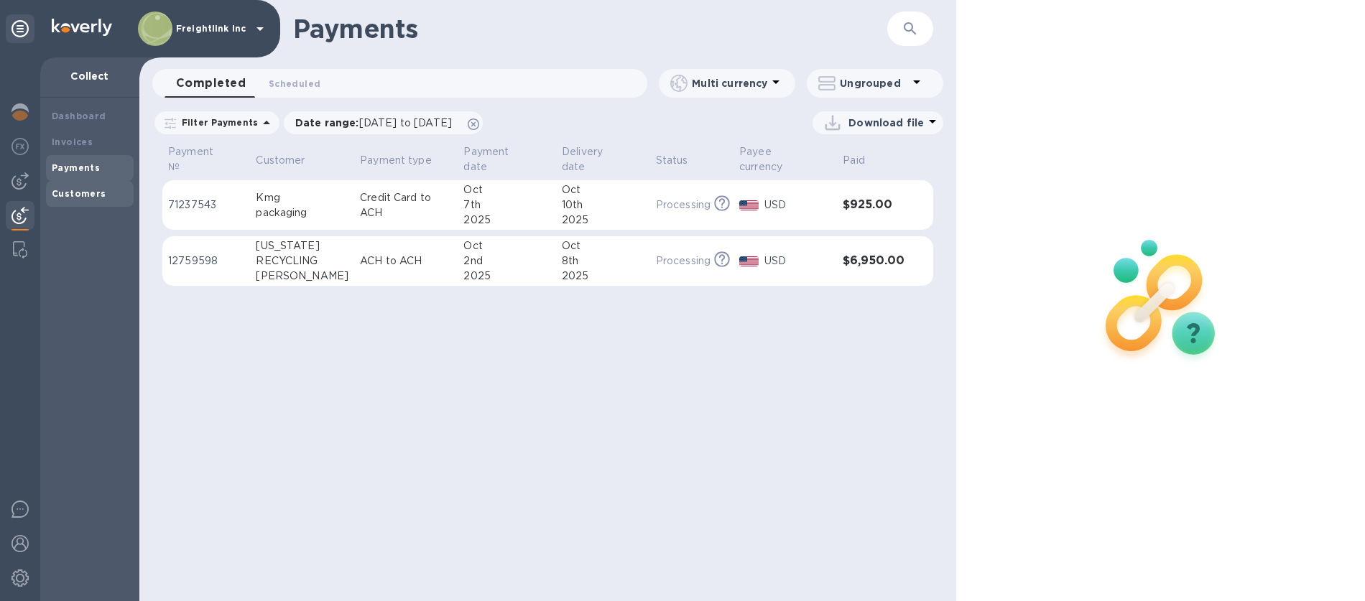
click at [64, 200] on div "Customers" at bounding box center [90, 194] width 88 height 26
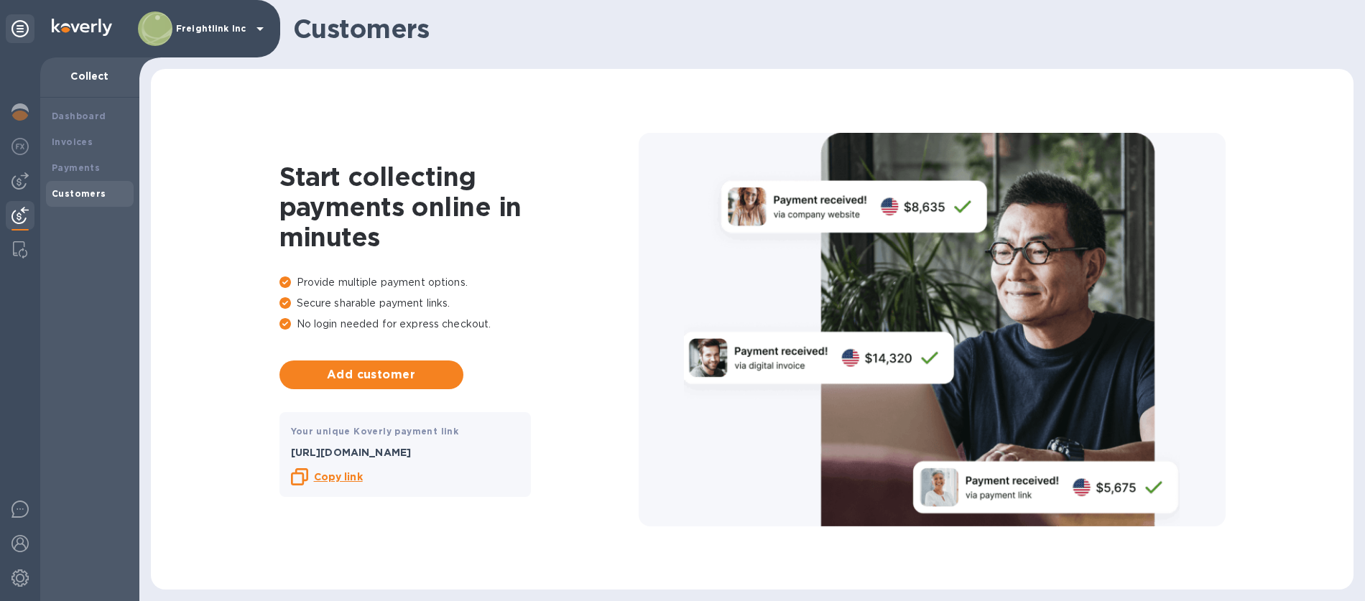
click at [19, 211] on img at bounding box center [19, 215] width 17 height 17
click at [79, 197] on b "Customers" at bounding box center [79, 193] width 55 height 11
click at [347, 480] on b "Copy link" at bounding box center [338, 476] width 49 height 11
click at [218, 18] on p "Air & Sea International Inc." at bounding box center [212, 29] width 72 height 30
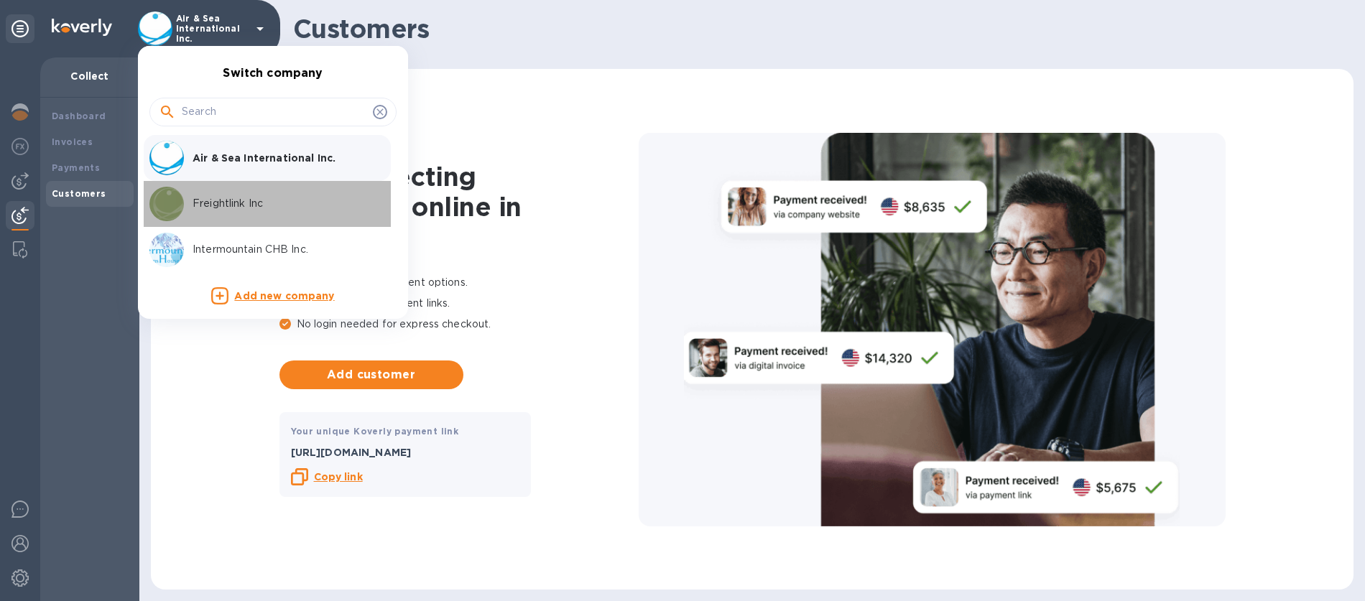
click at [247, 196] on p "Freightlink Inc" at bounding box center [282, 203] width 181 height 15
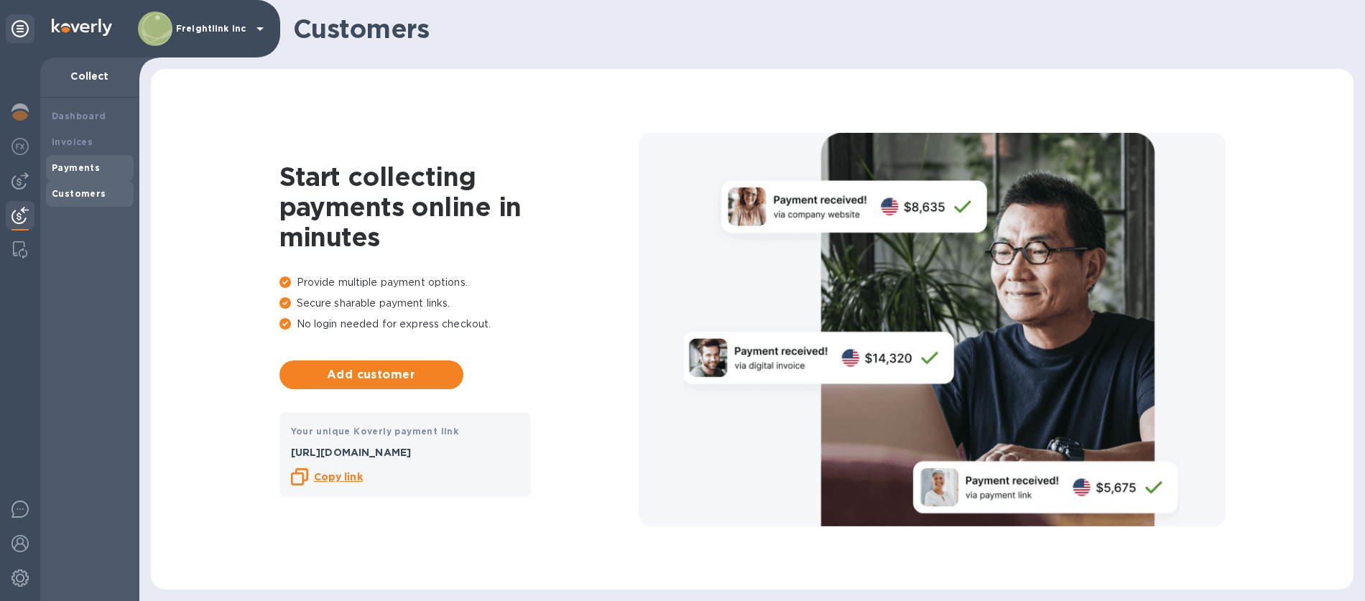
click at [77, 169] on b "Payments" at bounding box center [76, 167] width 48 height 11
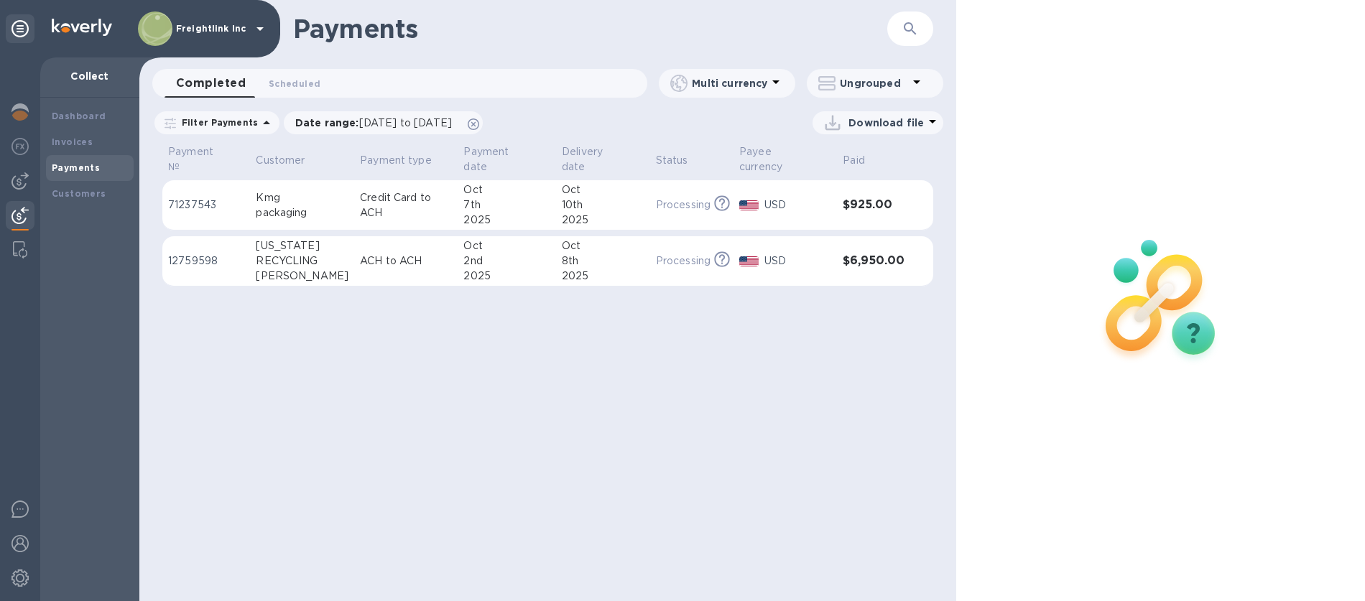
click at [314, 190] on div "Kmg" at bounding box center [302, 197] width 93 height 15
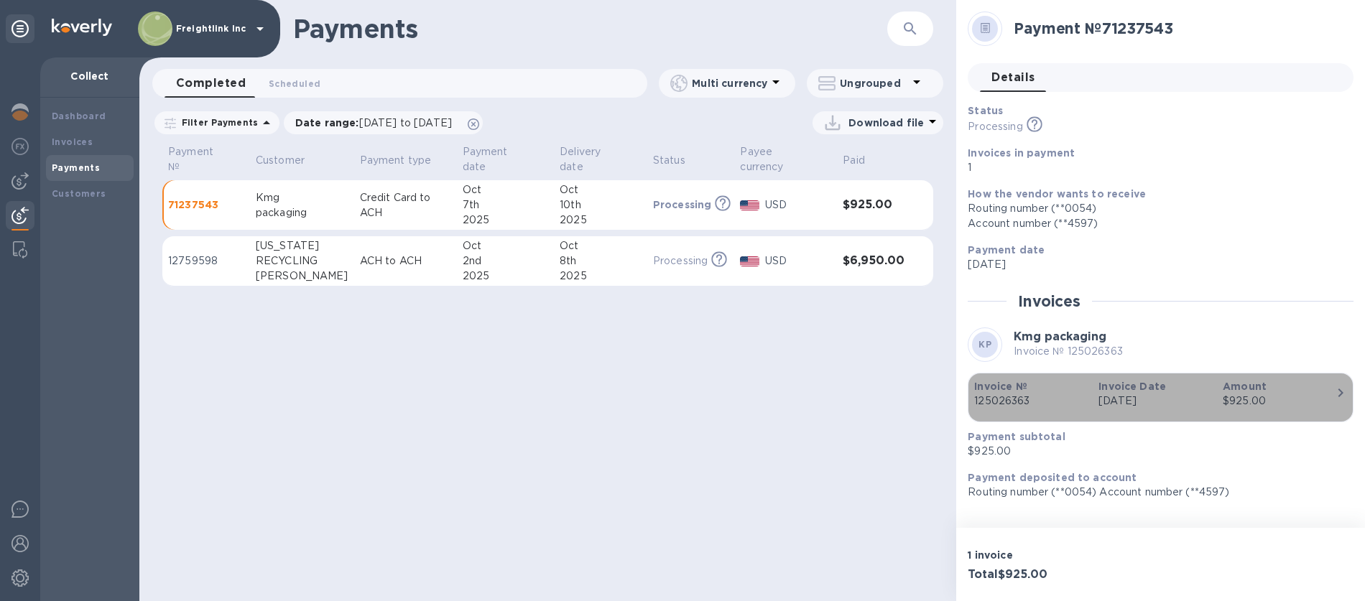
drag, startPoint x: 1038, startPoint y: 403, endPoint x: 985, endPoint y: 406, distance: 53.2
click at [985, 406] on p "125026363" at bounding box center [1030, 401] width 113 height 15
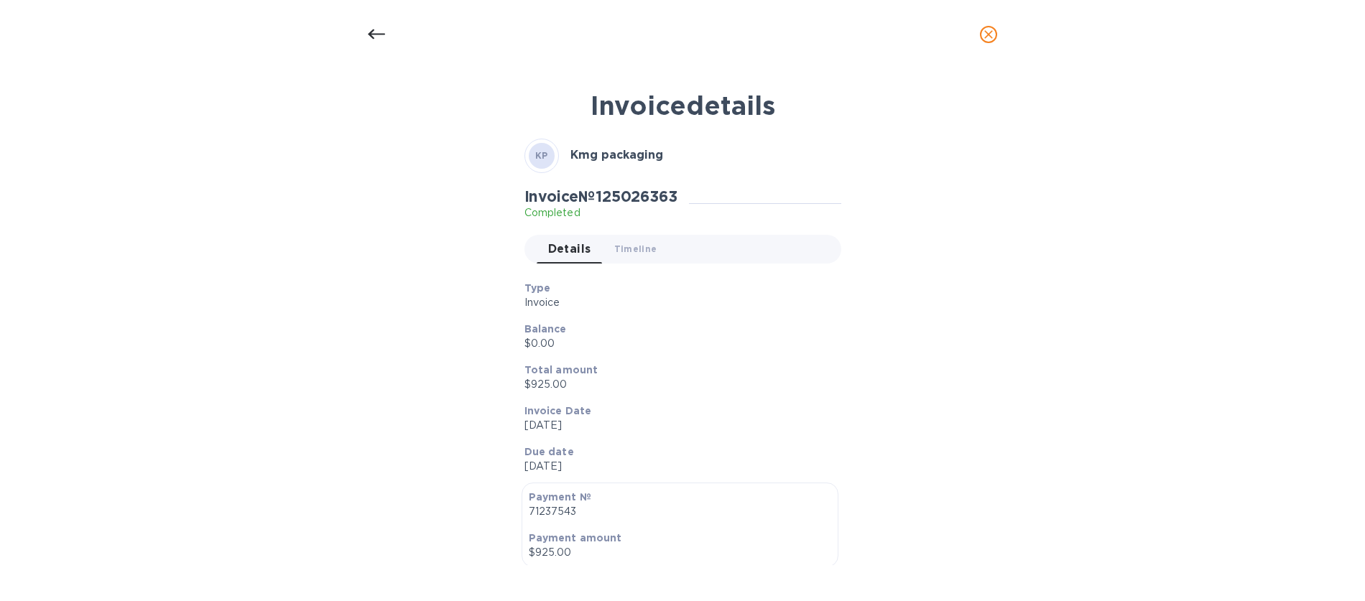
click at [375, 39] on icon at bounding box center [376, 34] width 17 height 17
